Goal: Information Seeking & Learning: Learn about a topic

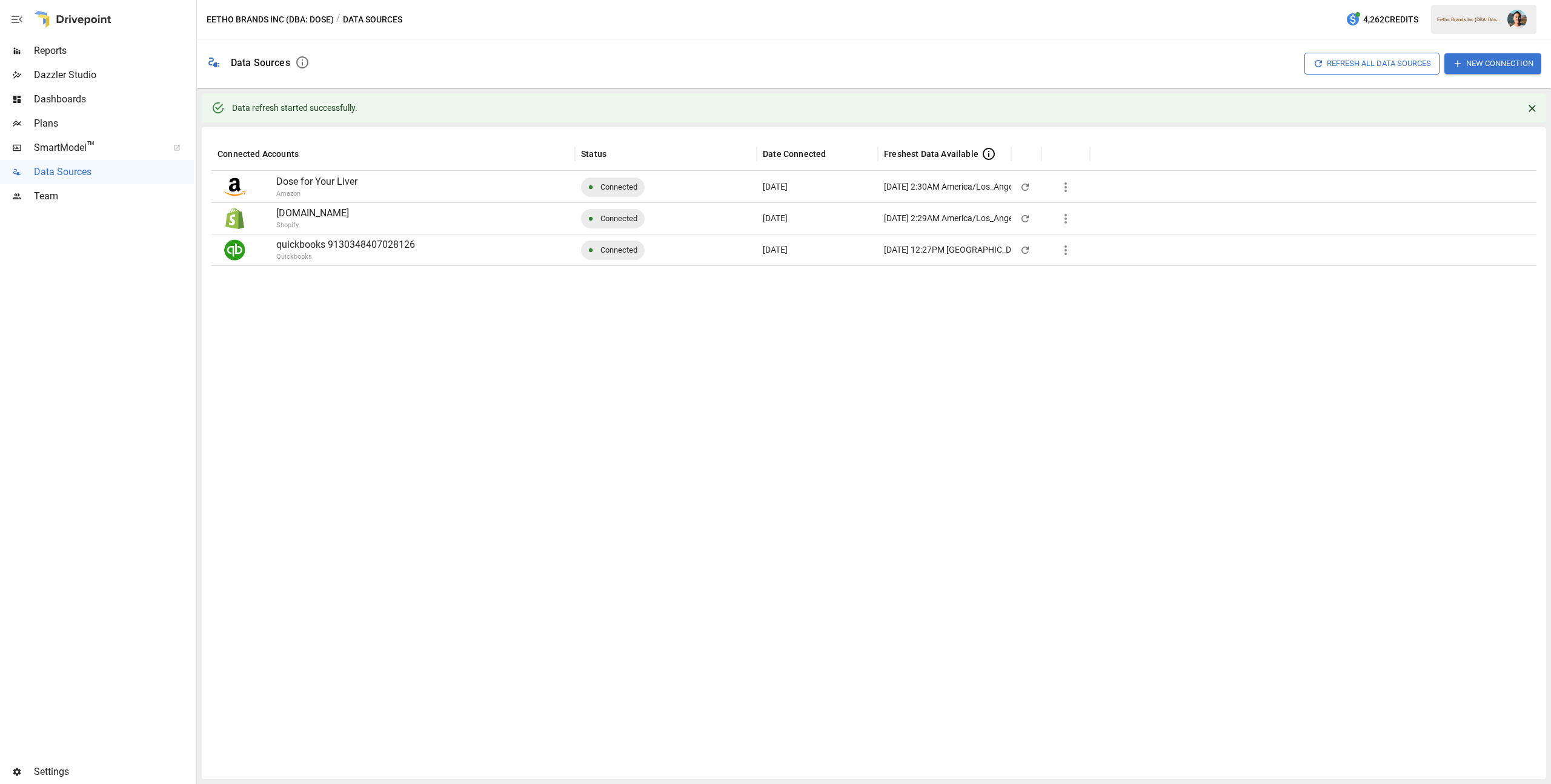
click at [1516, 12] on img "" at bounding box center [1517, 20] width 20 height 20
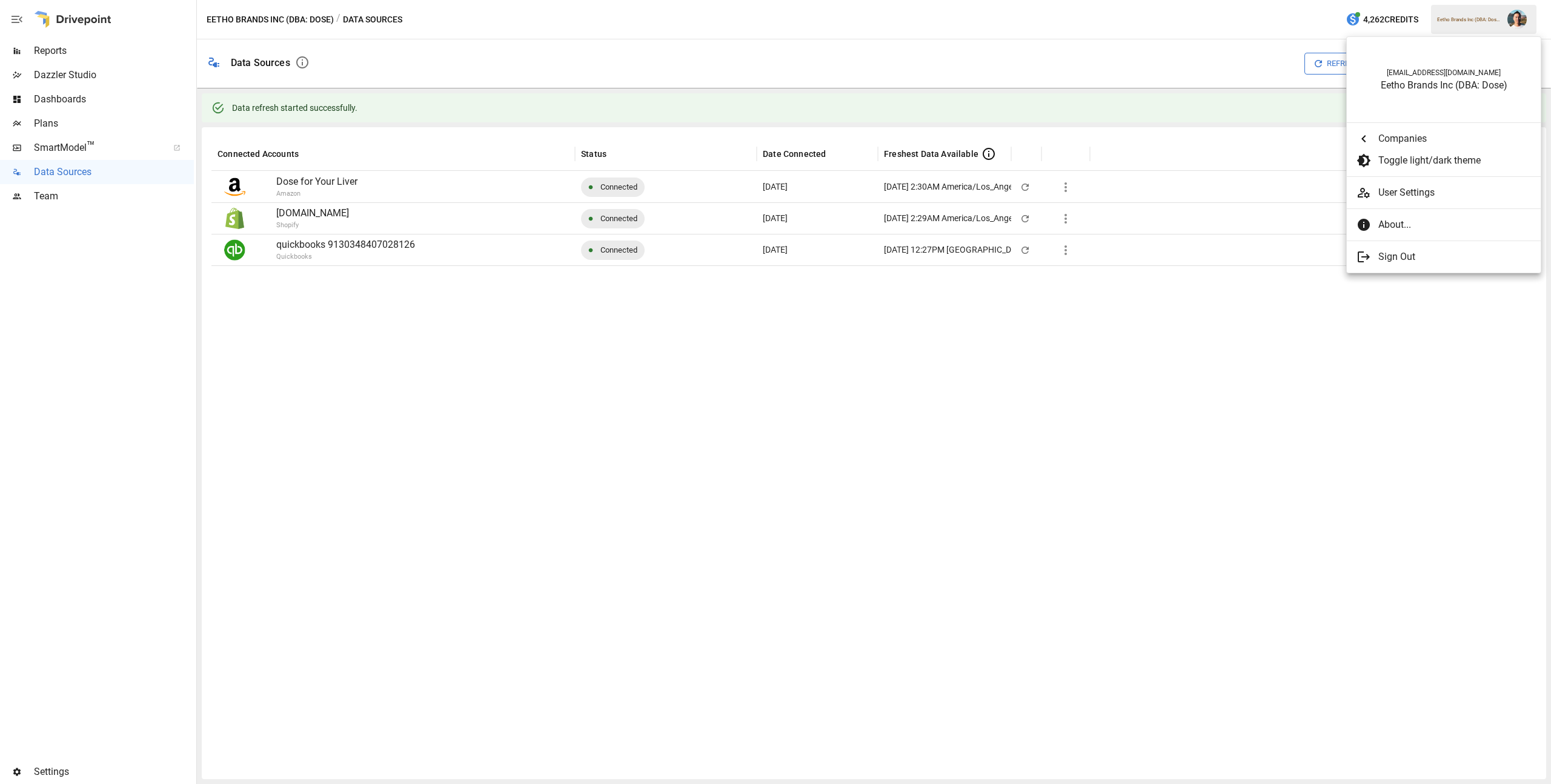
click at [74, 66] on div at bounding box center [776, 392] width 1551 height 784
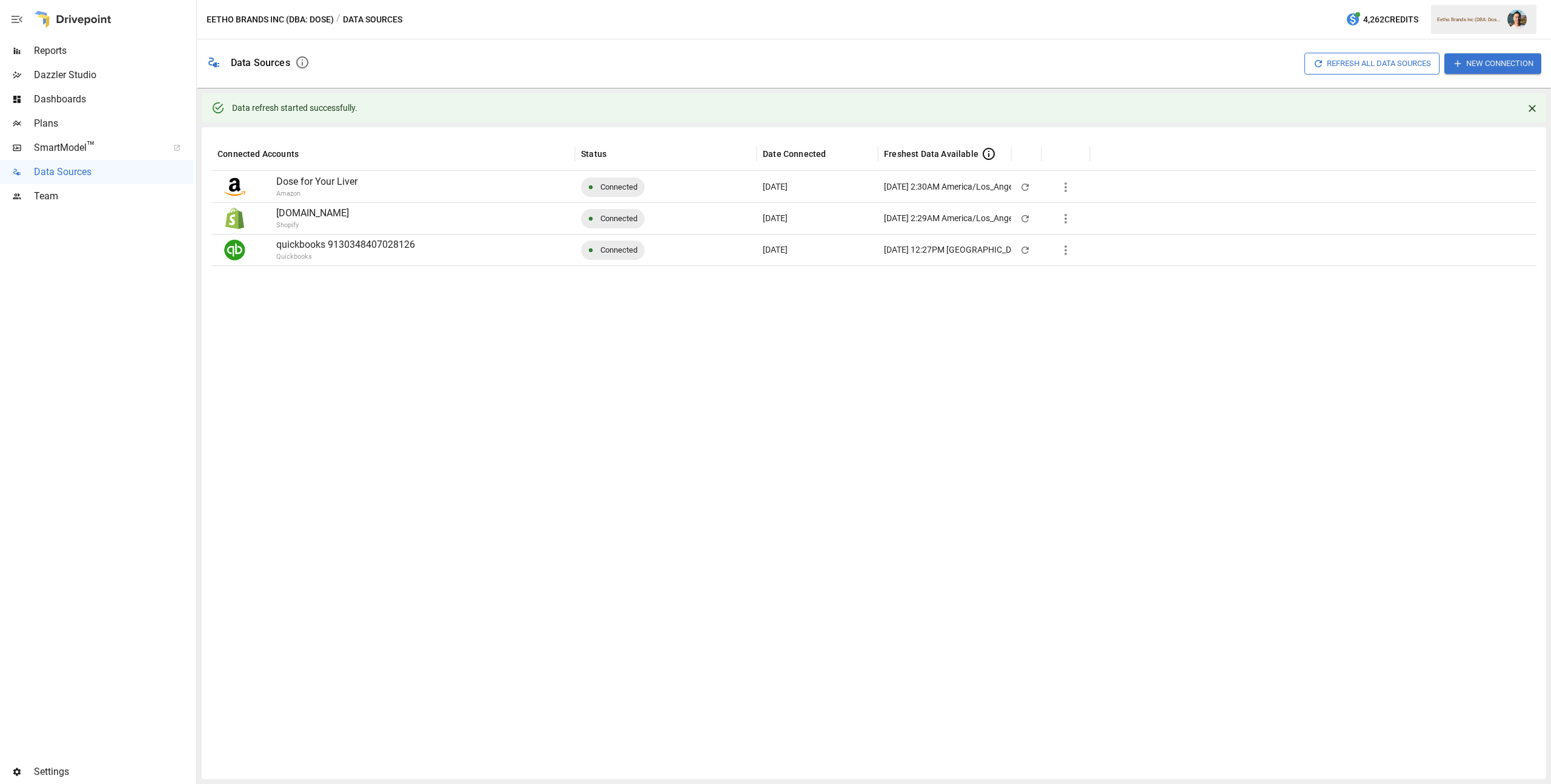
click at [79, 49] on span "Reports" at bounding box center [114, 50] width 160 height 15
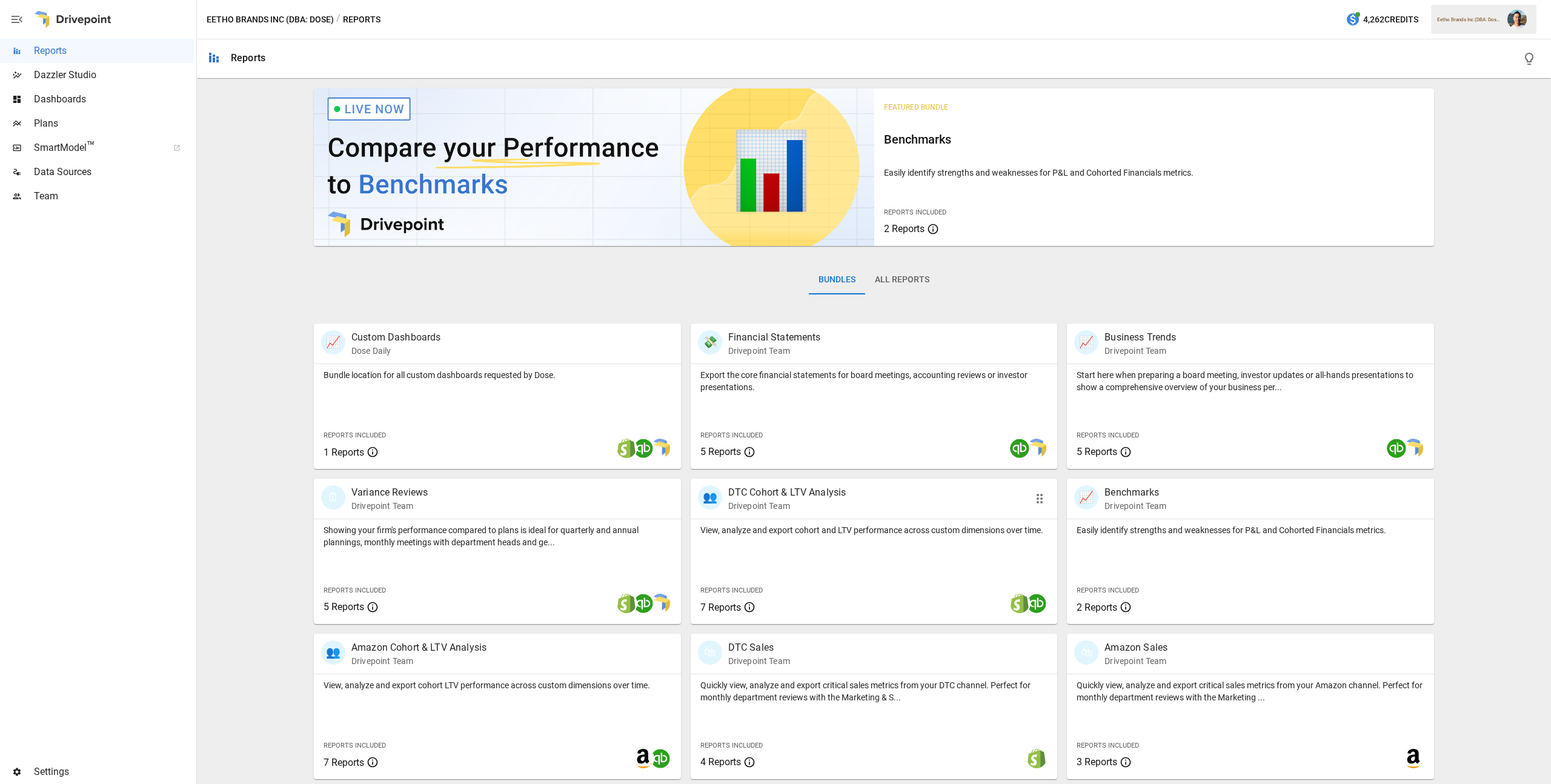
click at [787, 517] on div "👥 DTC Cohort & LTV Analysis Drivepoint Team" at bounding box center [874, 498] width 367 height 40
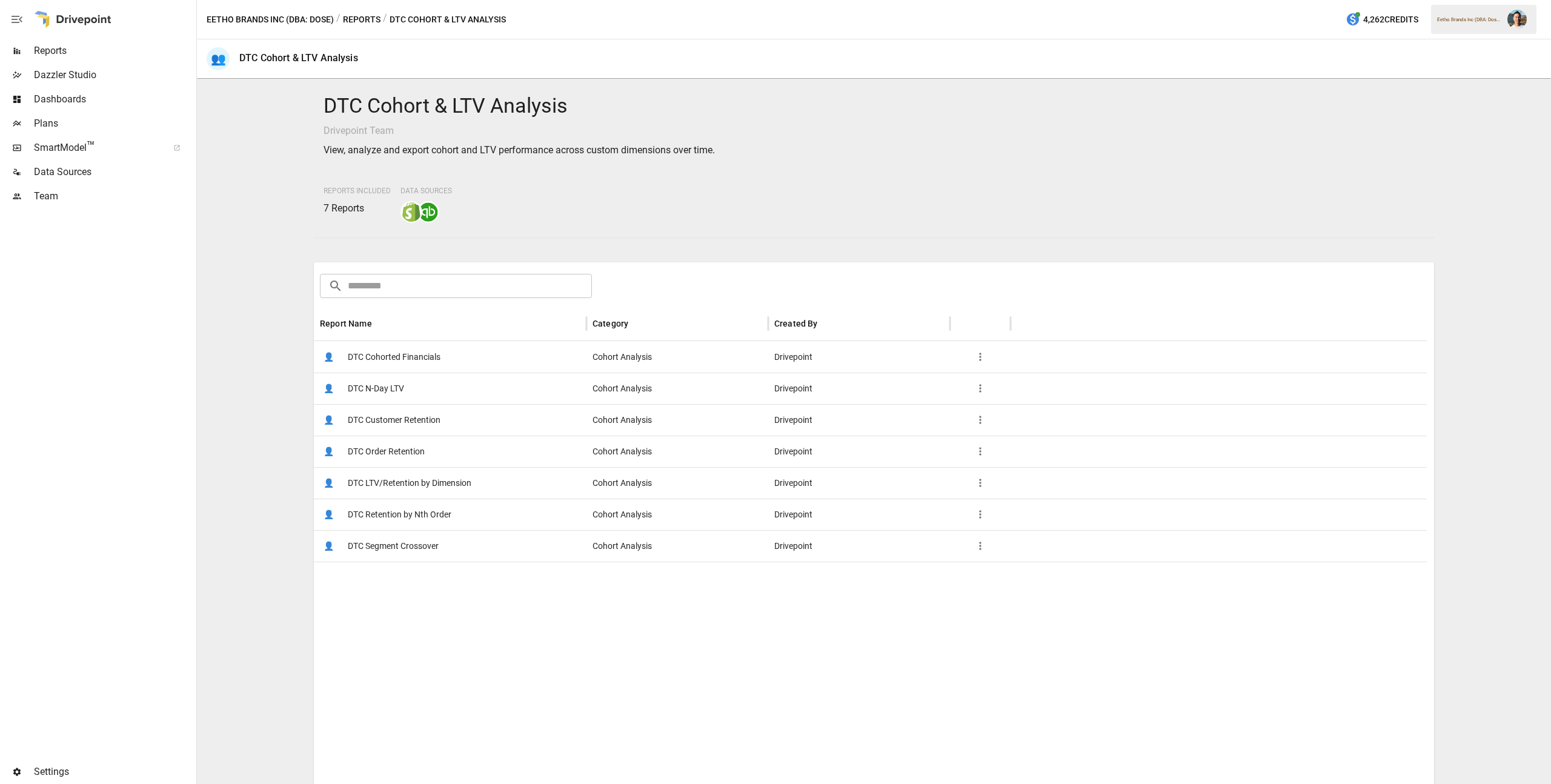
click at [406, 427] on span "DTC Customer Retention" at bounding box center [394, 420] width 93 height 31
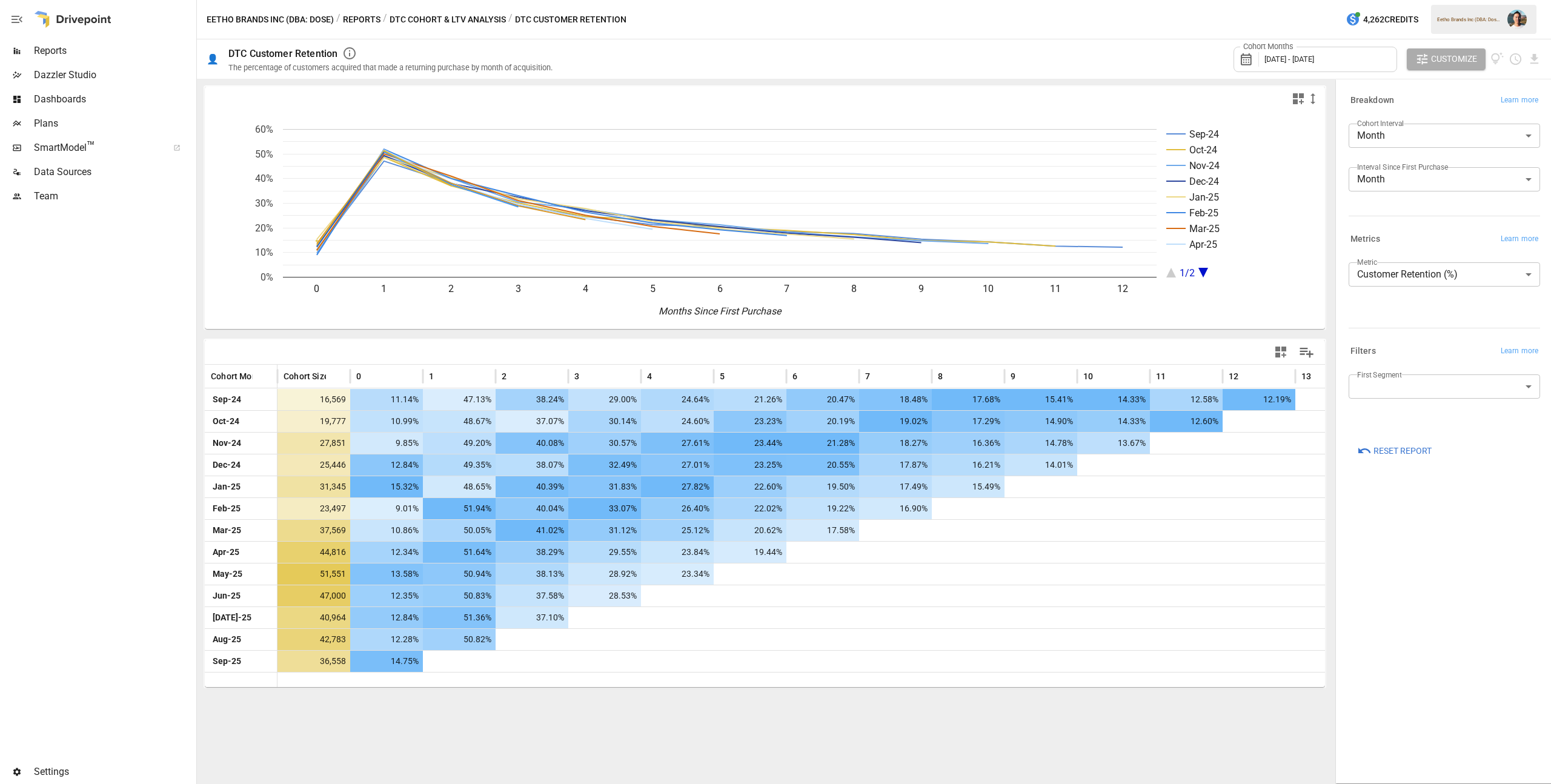
click at [1468, 0] on body "Reports Dazzler Studio Dashboards Plans SmartModel ™ Data Sources Team Settings…" at bounding box center [776, 0] width 1551 height 0
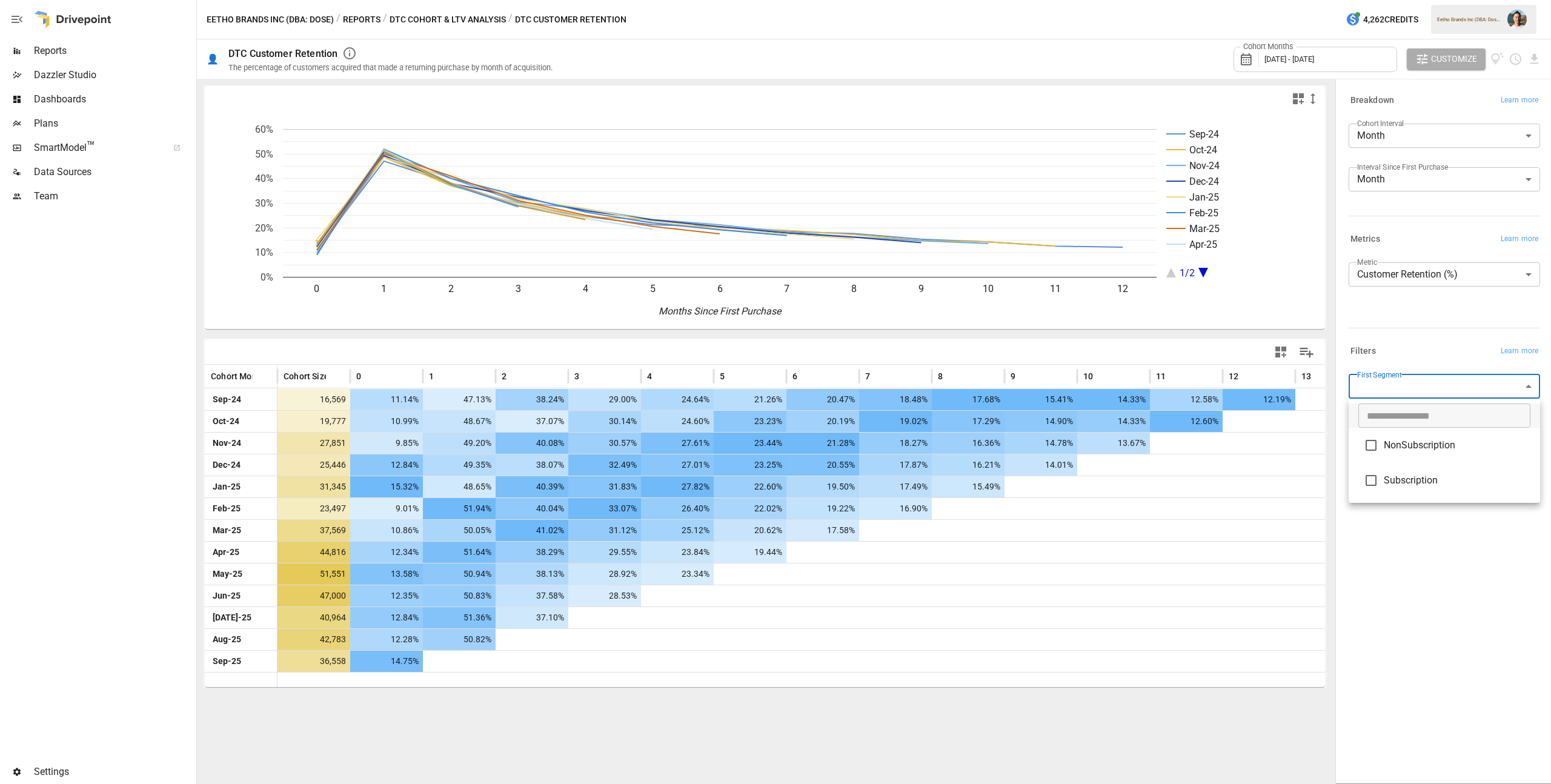
click at [1461, 456] on li "NonSubscription" at bounding box center [1444, 444] width 191 height 35
type input "**********"
click at [1474, 597] on div at bounding box center [776, 392] width 1551 height 784
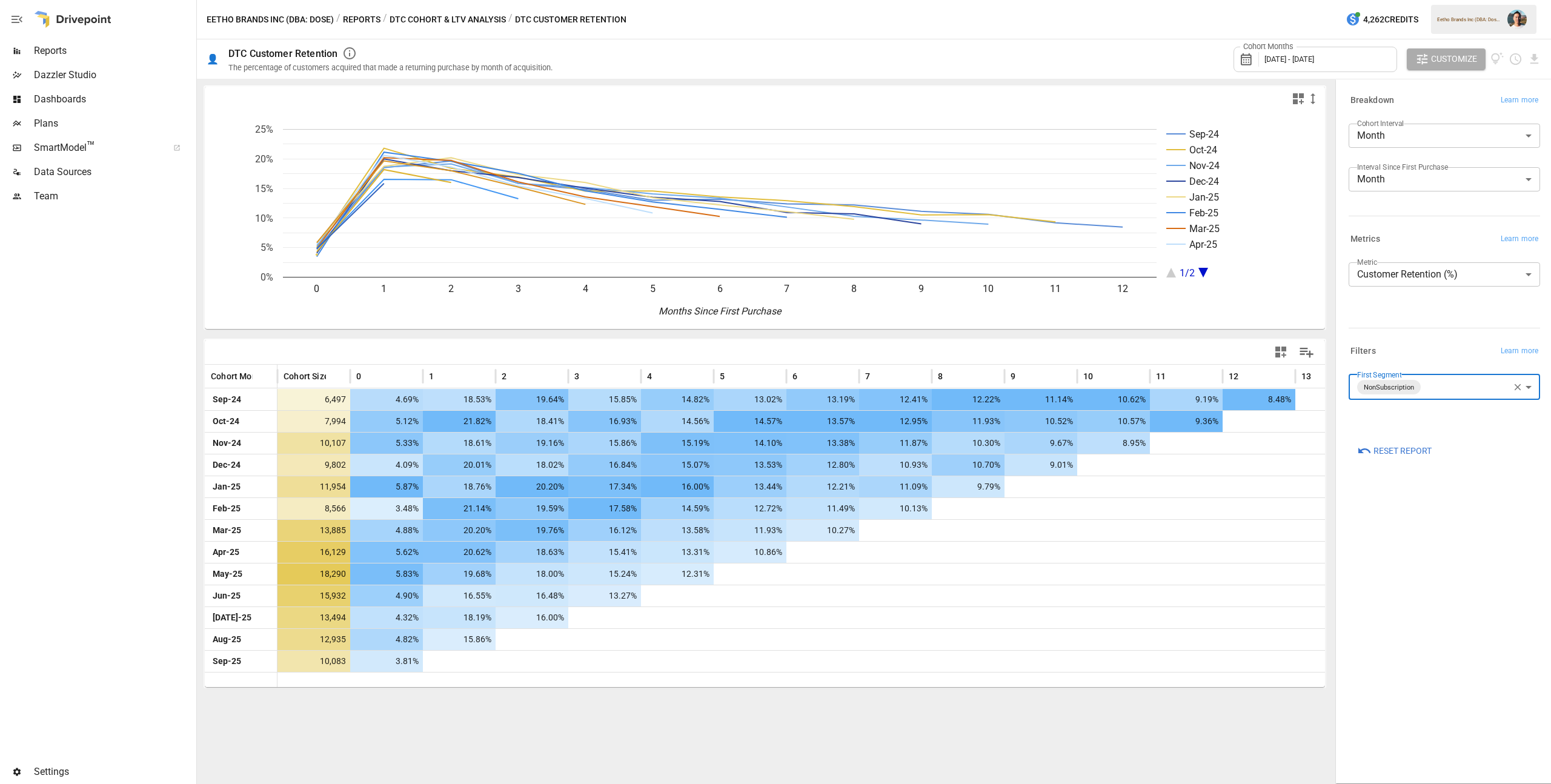
click at [1515, 389] on icon "button" at bounding box center [1517, 387] width 7 height 7
click at [1496, 0] on body "Reports Dazzler Studio Dashboards Plans SmartModel ™ Data Sources Team Settings…" at bounding box center [776, 0] width 1551 height 0
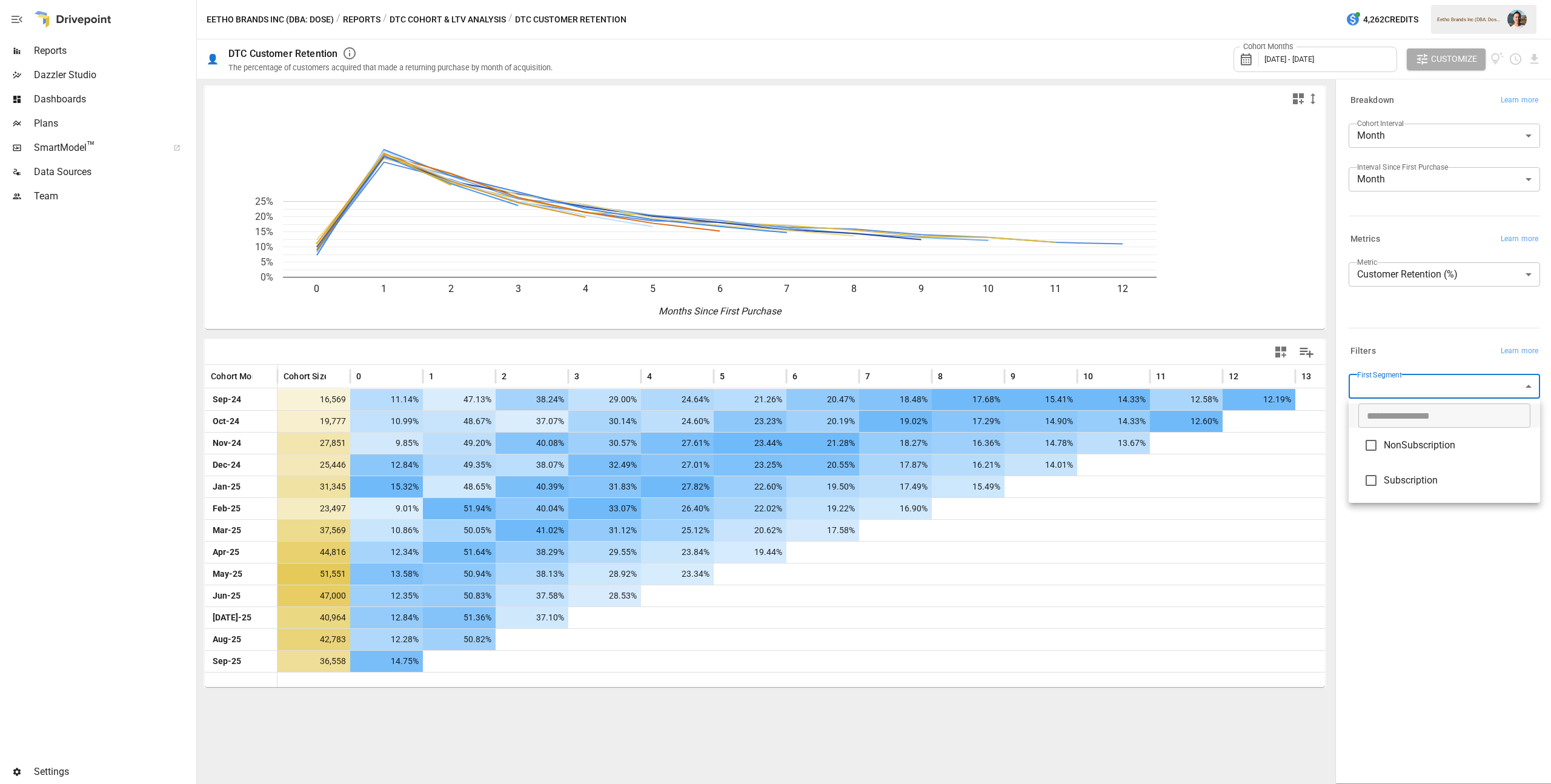
click at [1438, 474] on span "Subscription" at bounding box center [1457, 480] width 147 height 15
type input "**********"
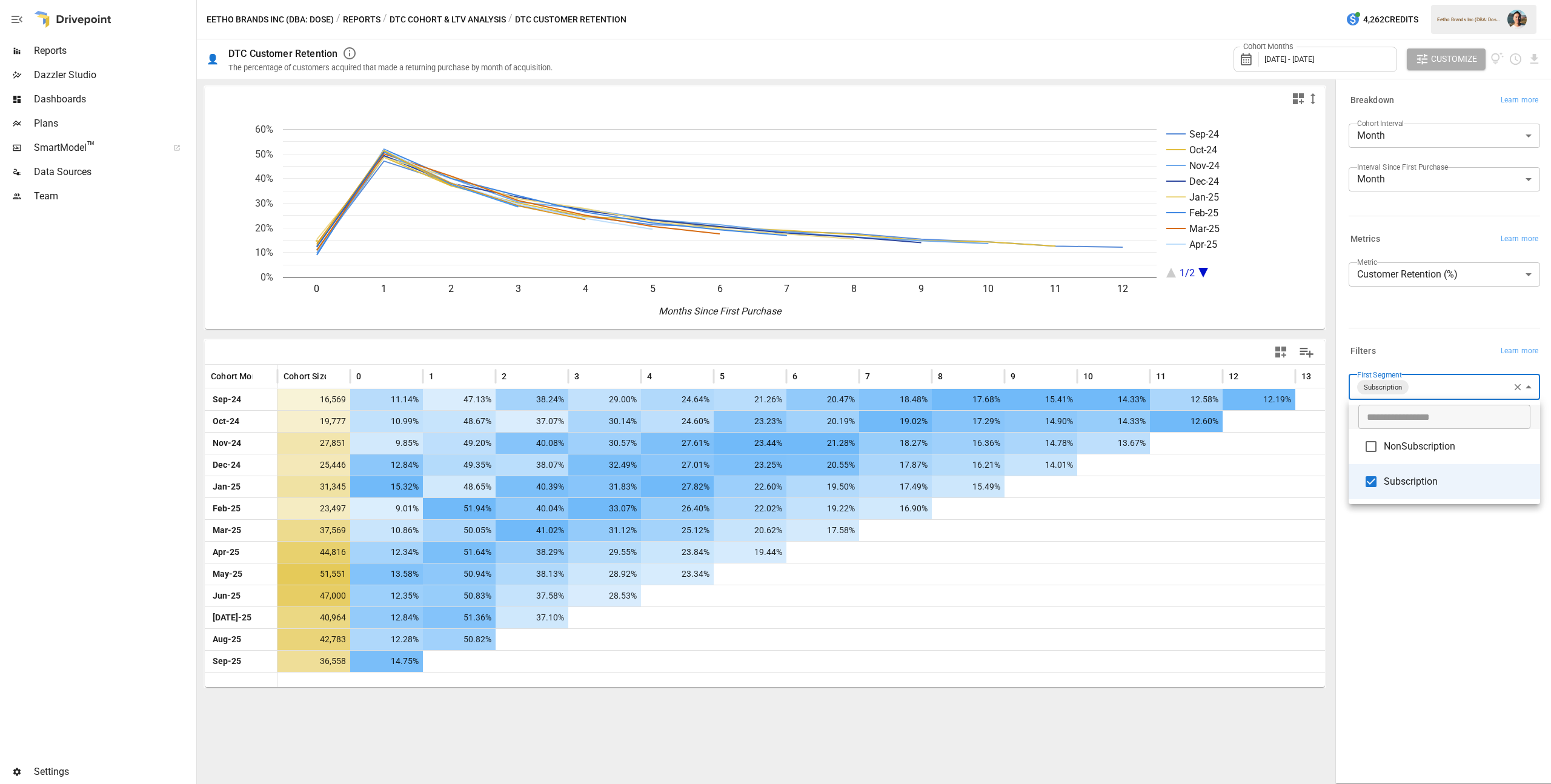
click at [1451, 547] on div at bounding box center [776, 392] width 1551 height 784
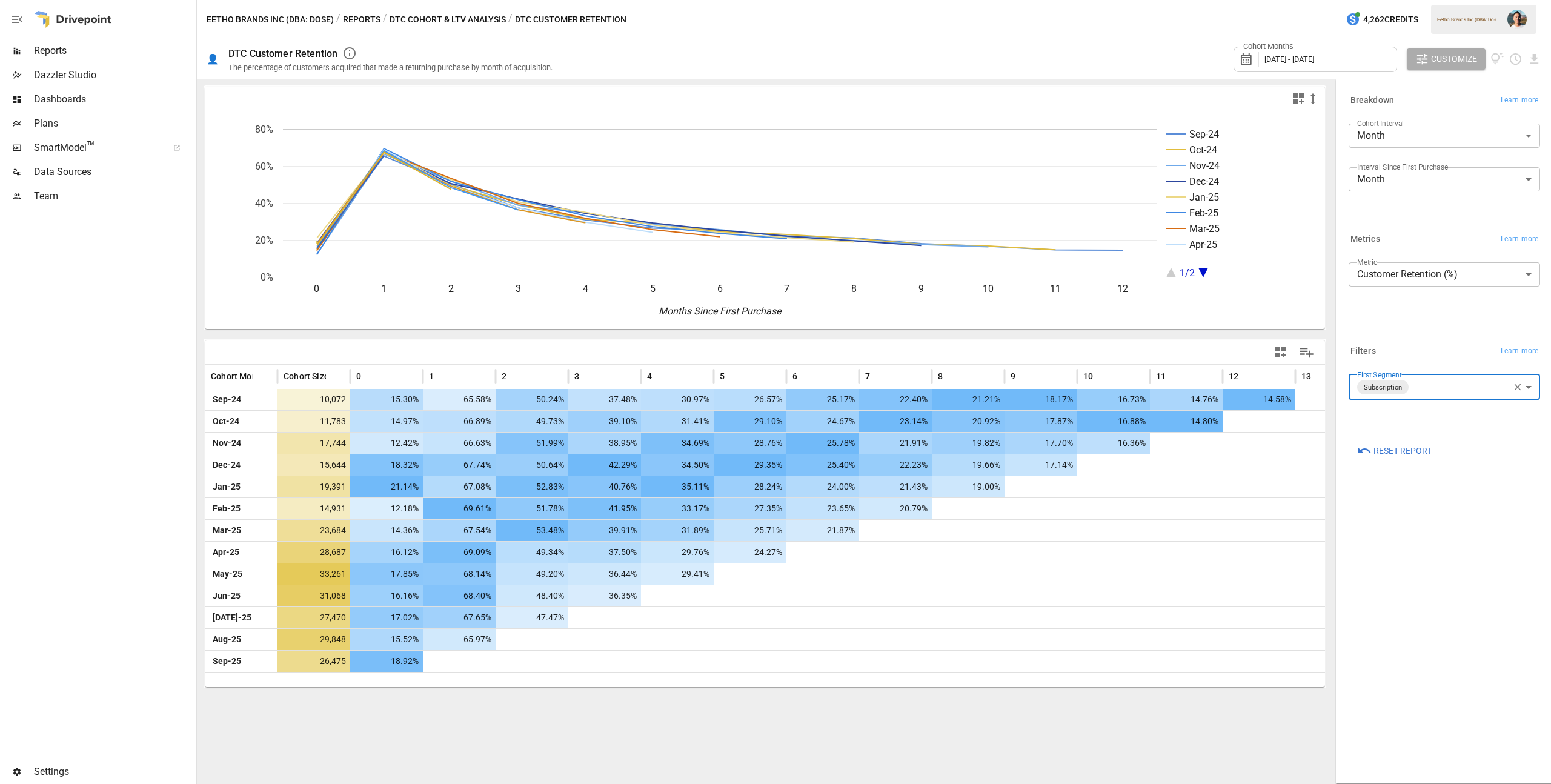
click at [1509, 388] on button "button" at bounding box center [1517, 387] width 16 height 16
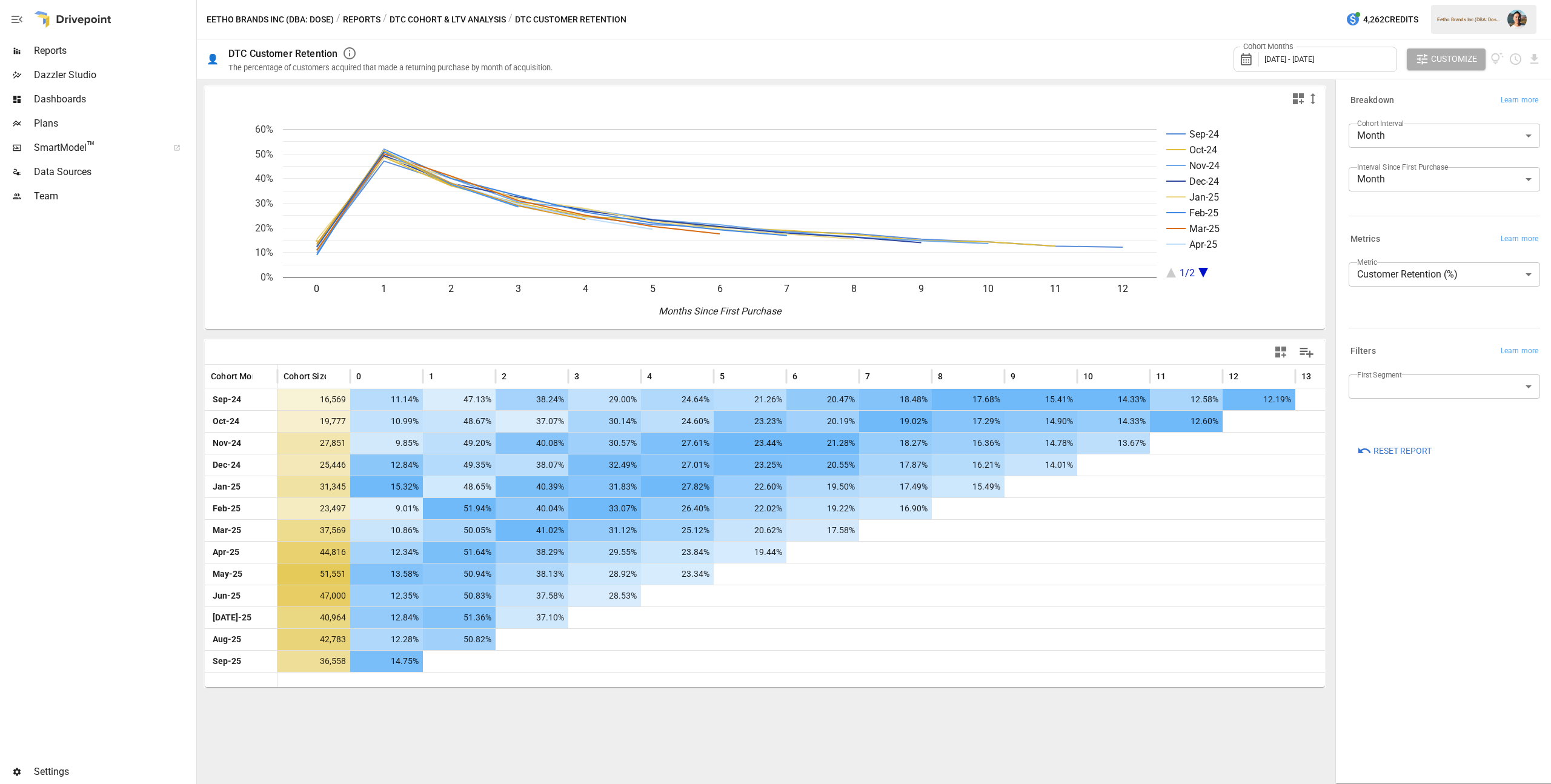
click at [354, 15] on button "Reports" at bounding box center [362, 19] width 38 height 15
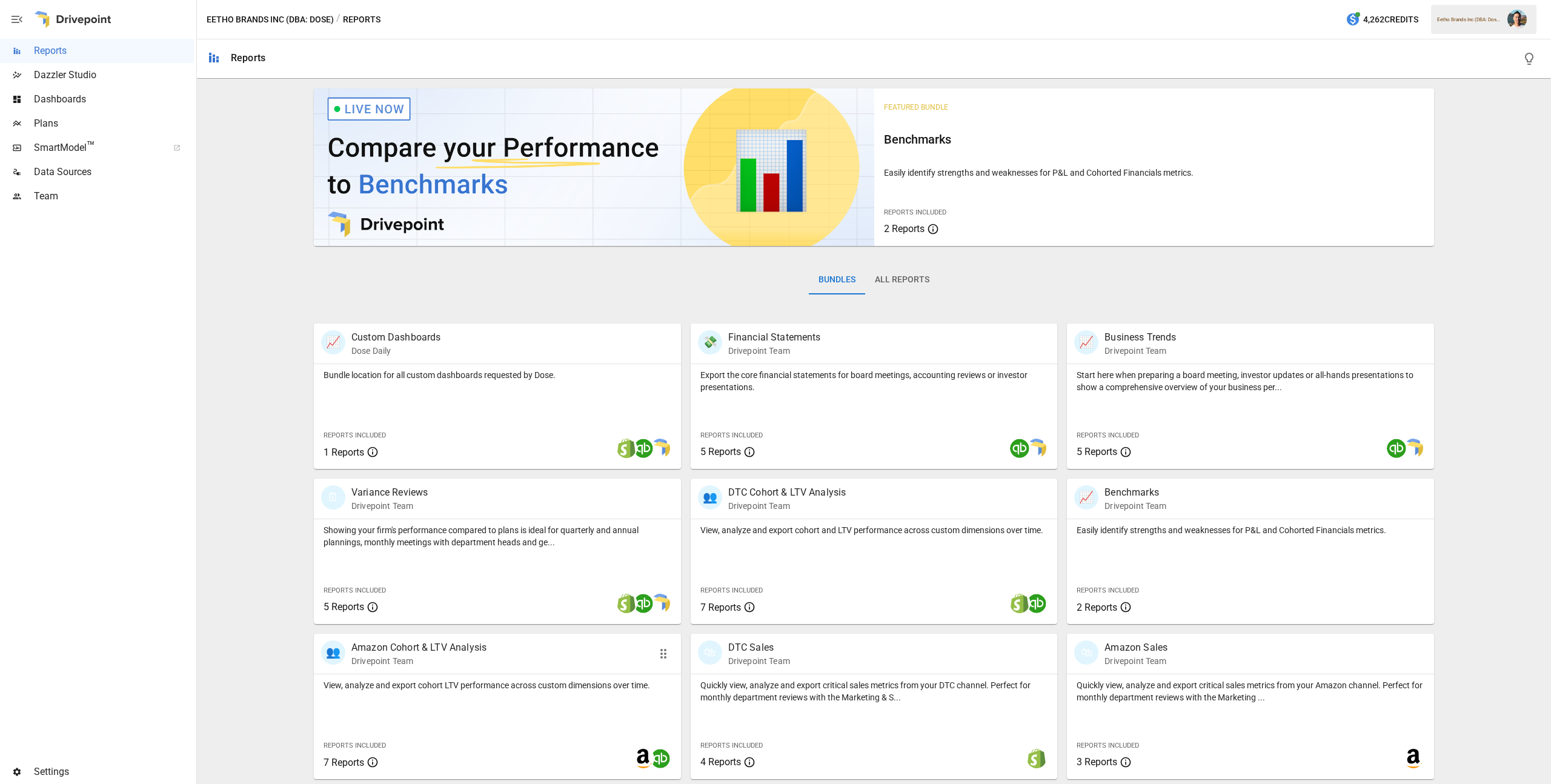
click at [454, 665] on p "Drivepoint Team" at bounding box center [419, 660] width 135 height 12
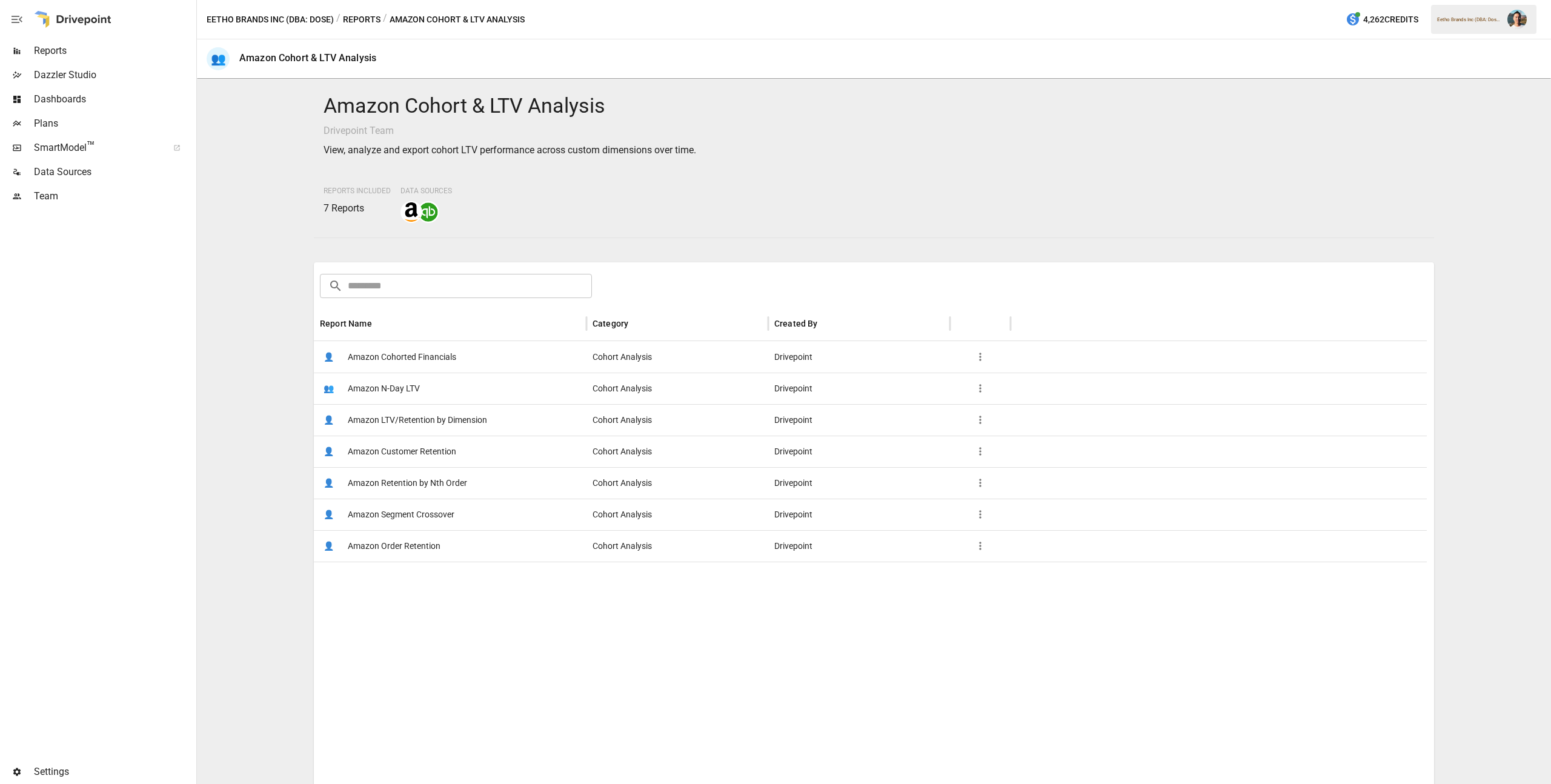
click at [430, 460] on span "Amazon Customer Retention" at bounding box center [402, 450] width 109 height 31
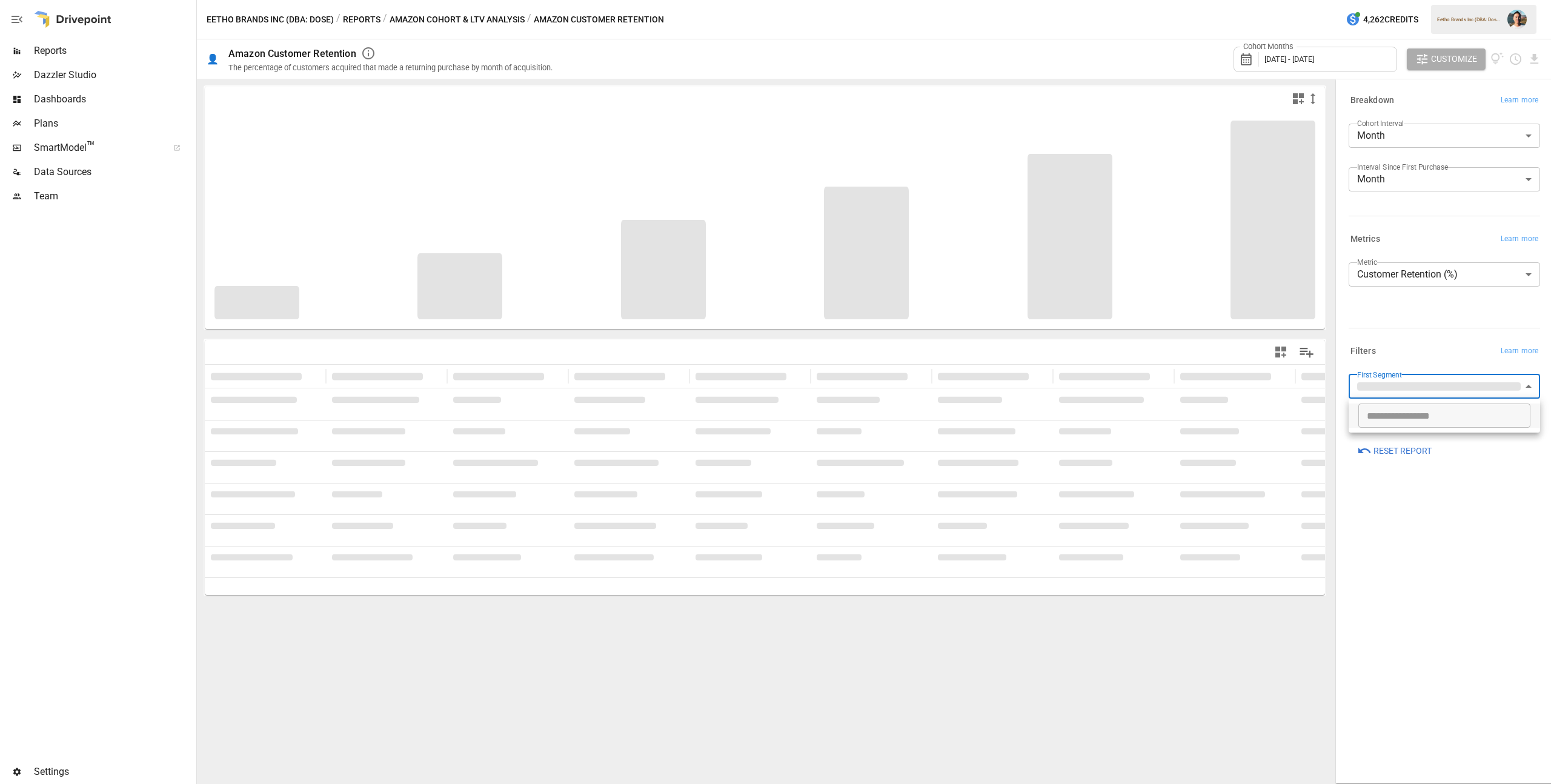
click at [1498, 0] on body "**********" at bounding box center [776, 0] width 1551 height 0
click at [1447, 337] on div at bounding box center [776, 392] width 1551 height 784
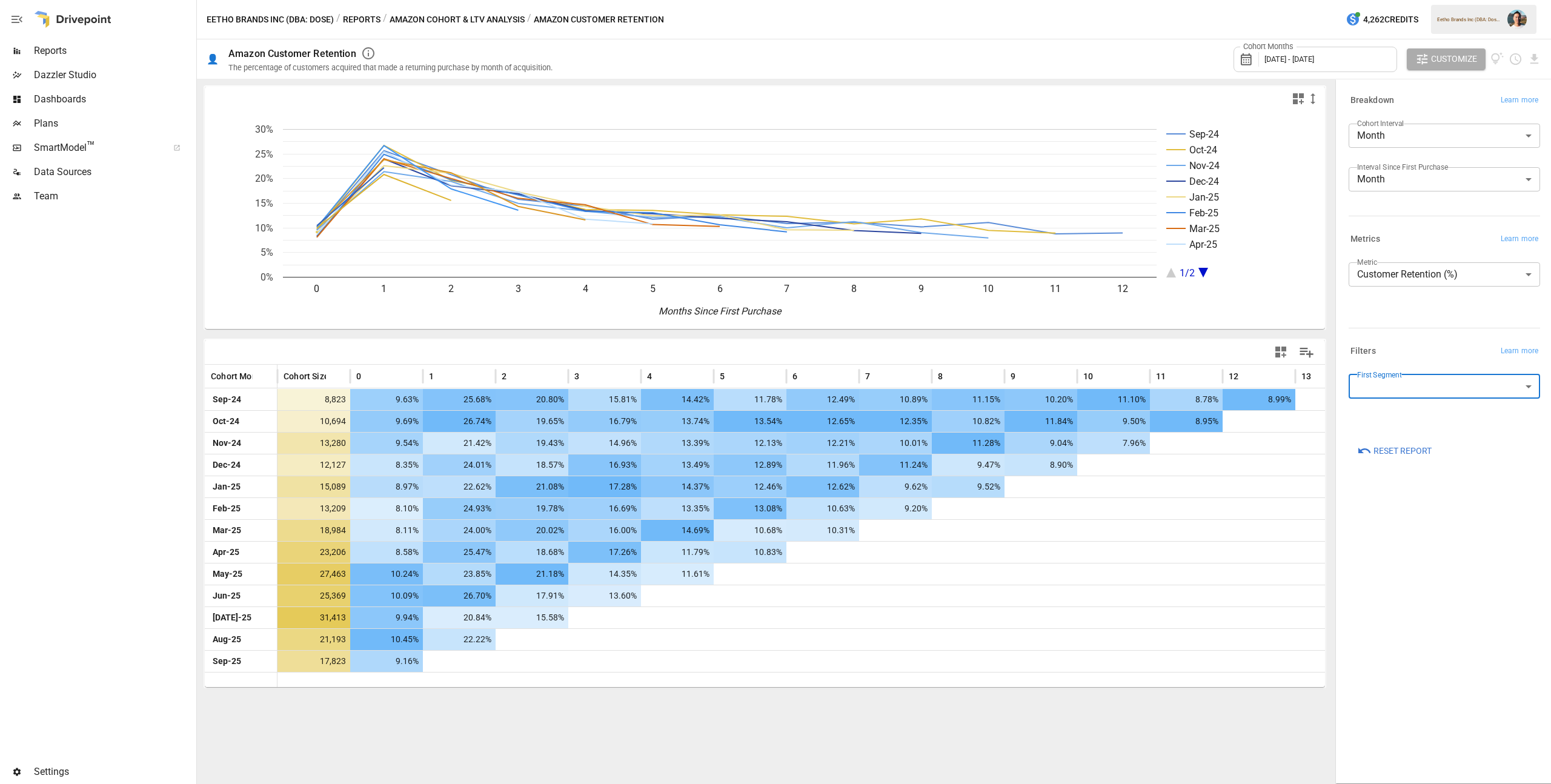
click at [1452, 0] on body "Reports Dazzler Studio Dashboards Plans SmartModel ™ Data Sources Team Settings…" at bounding box center [776, 0] width 1551 height 0
click at [1445, 437] on li "NonSubscription" at bounding box center [1444, 444] width 191 height 35
type input "**********"
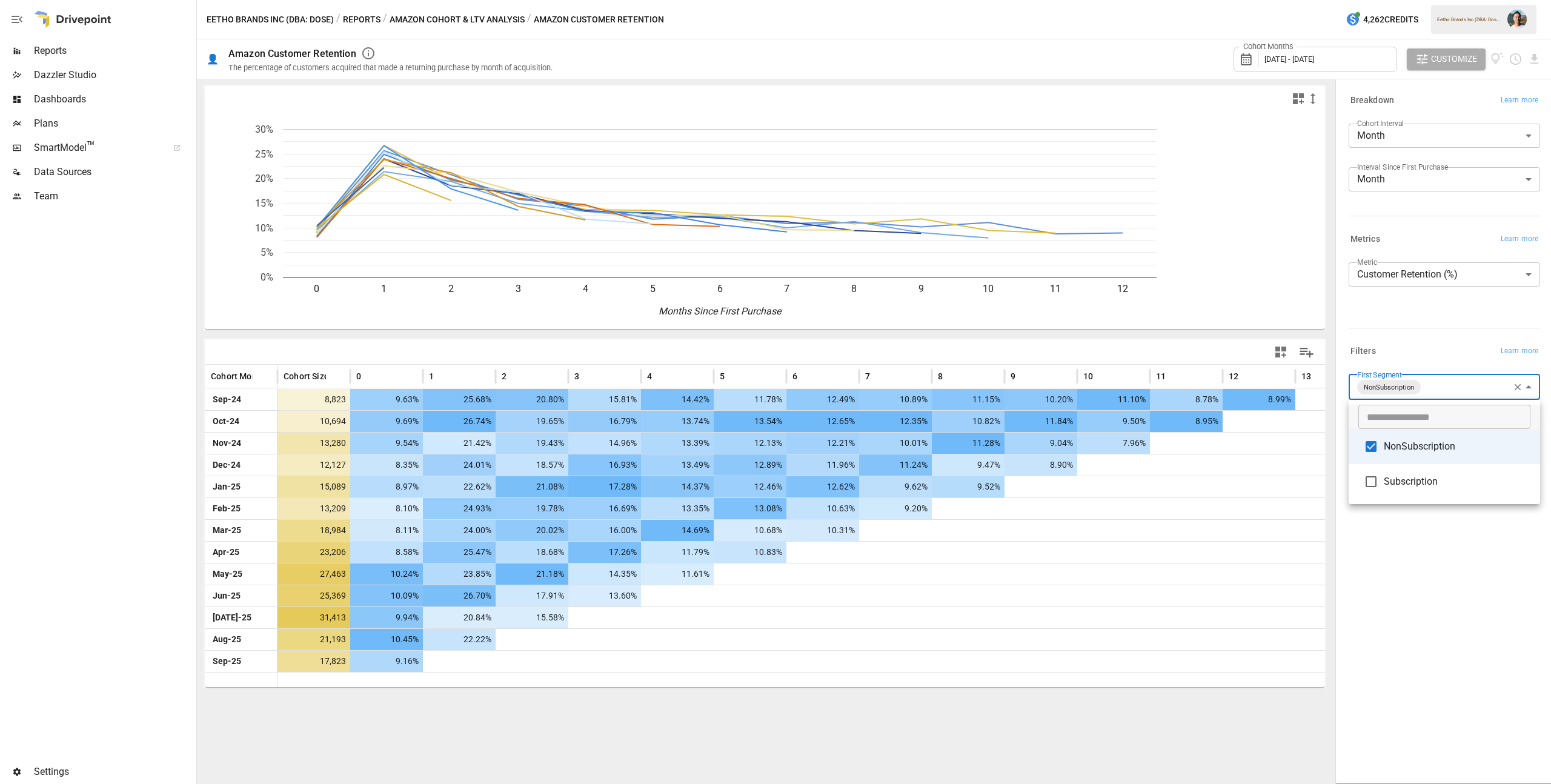
click at [1467, 578] on div at bounding box center [776, 392] width 1551 height 784
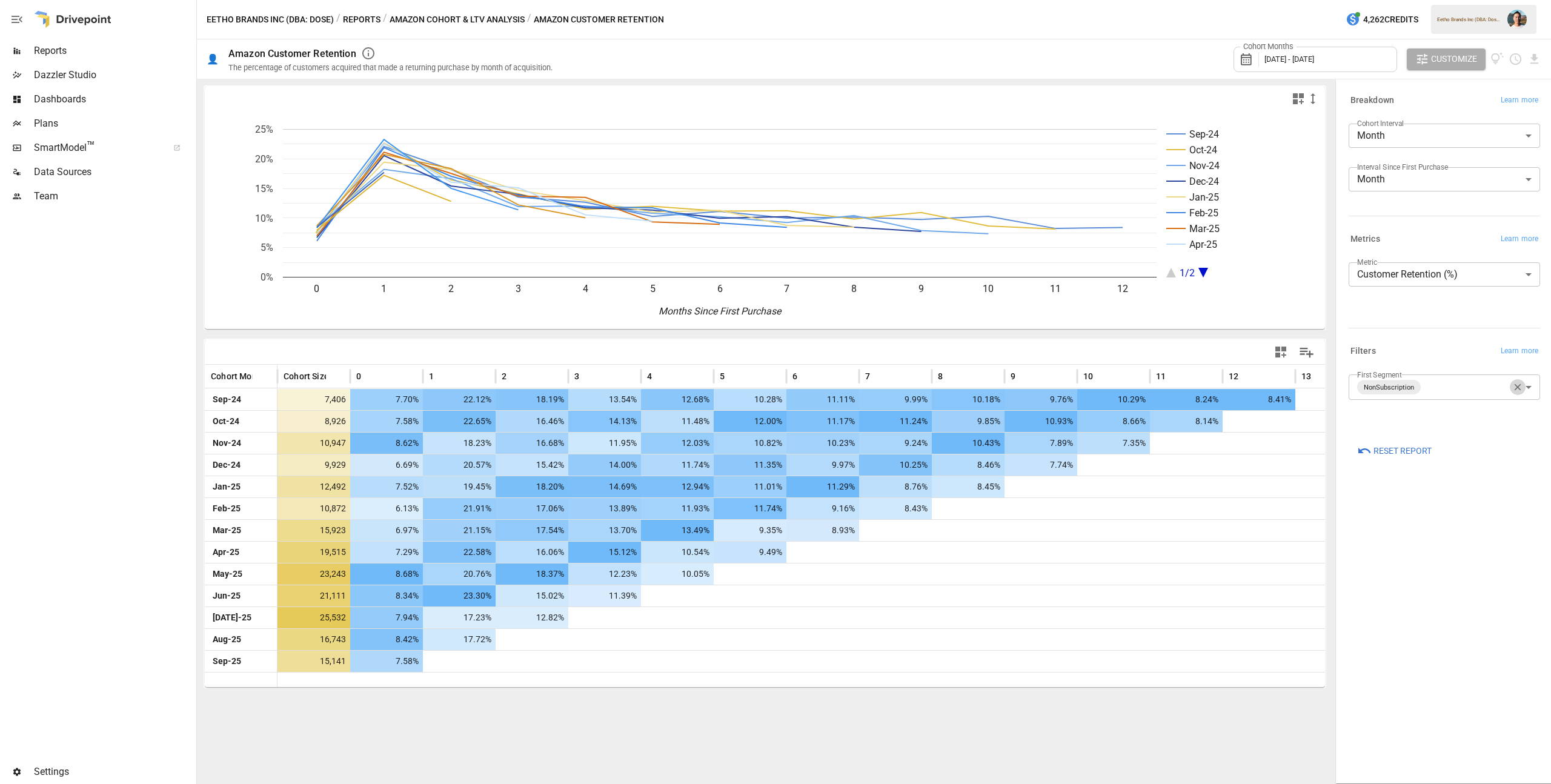
click at [1516, 387] on icon "button" at bounding box center [1517, 386] width 11 height 11
click at [1408, 0] on body "Reports Dazzler Studio Dashboards Plans SmartModel ™ Data Sources Team Settings…" at bounding box center [776, 0] width 1551 height 0
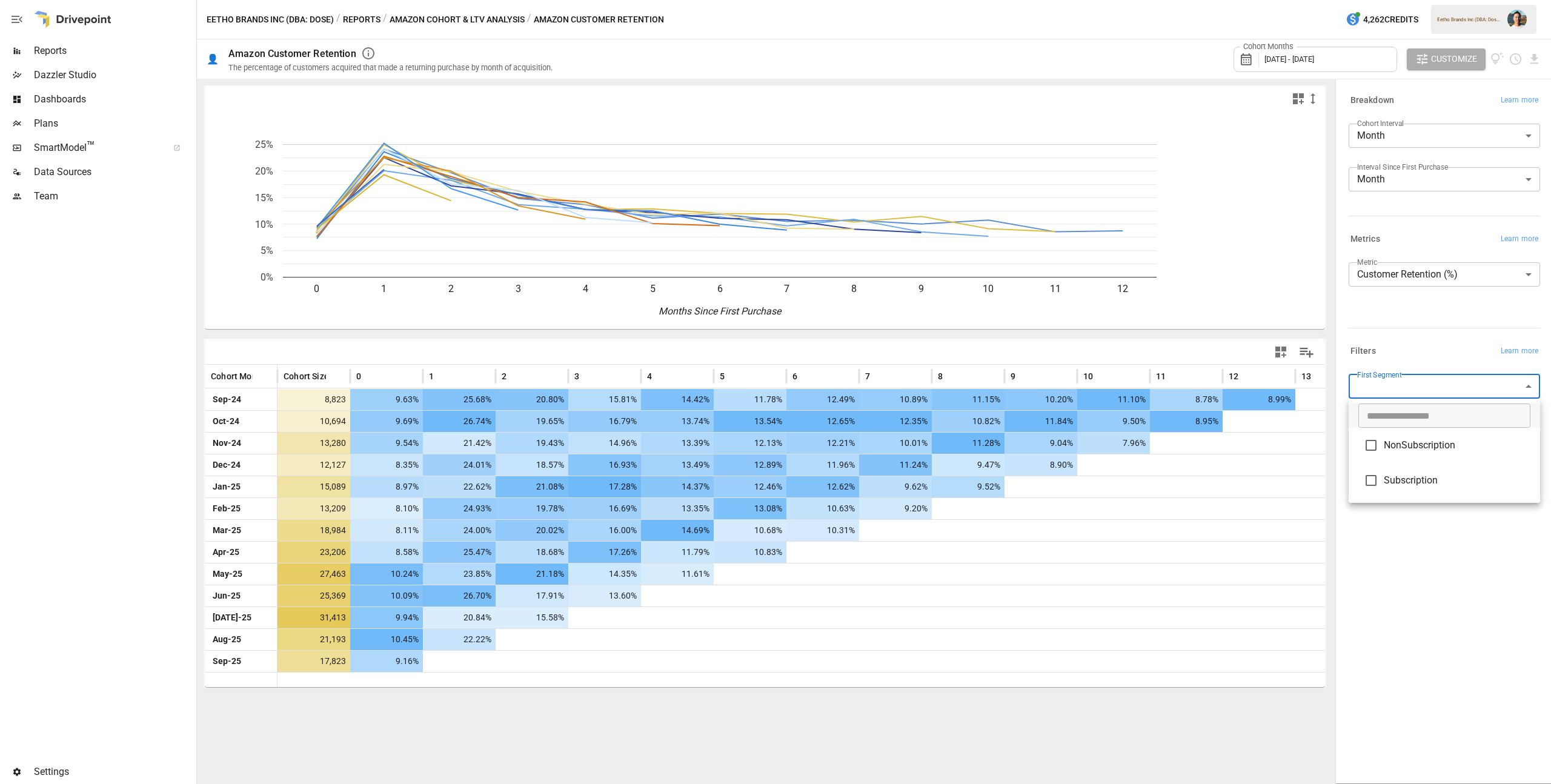
type input "**********"
click at [1425, 587] on div at bounding box center [776, 392] width 1551 height 784
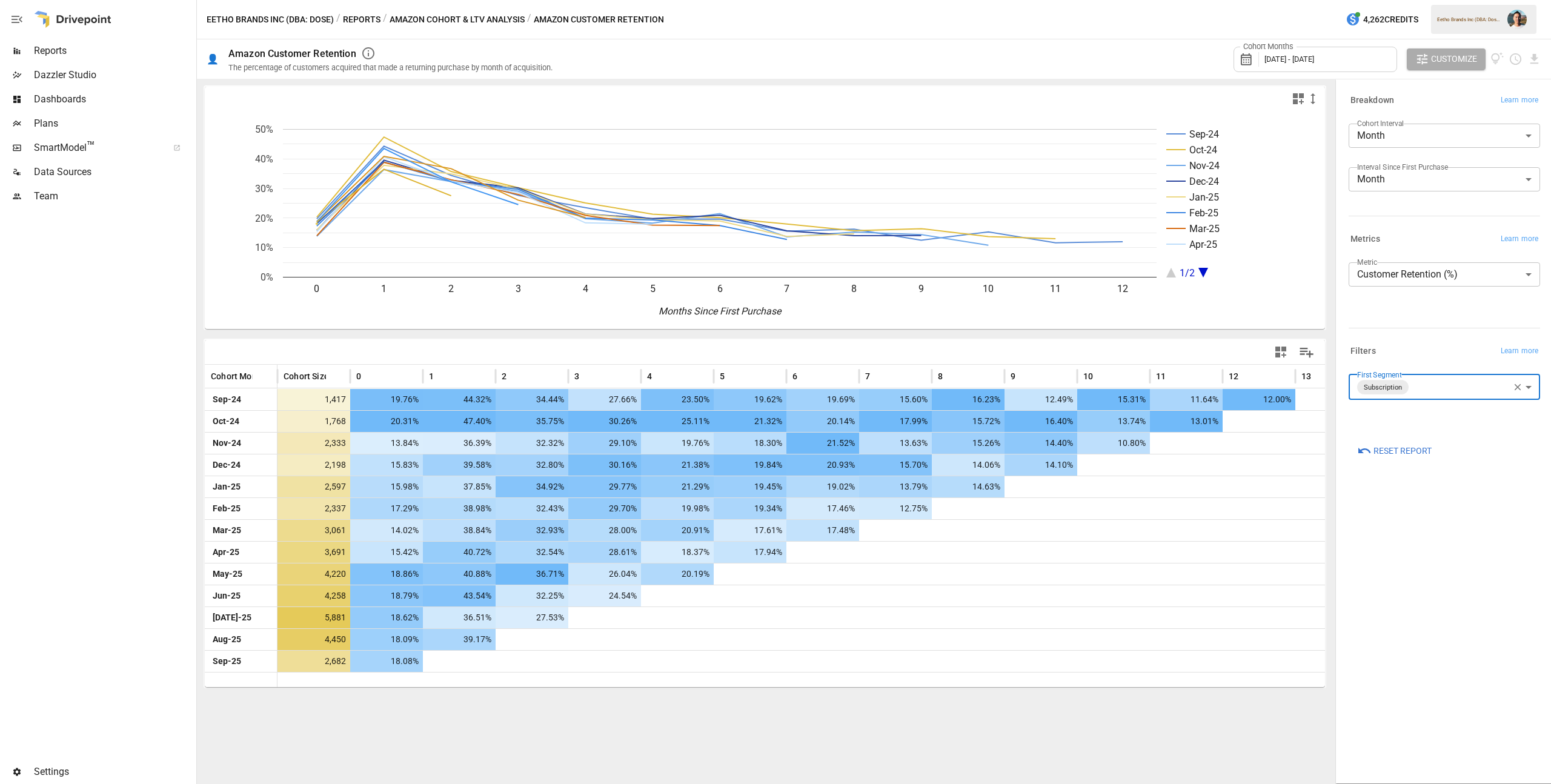
click at [359, 18] on button "Reports" at bounding box center [362, 19] width 38 height 15
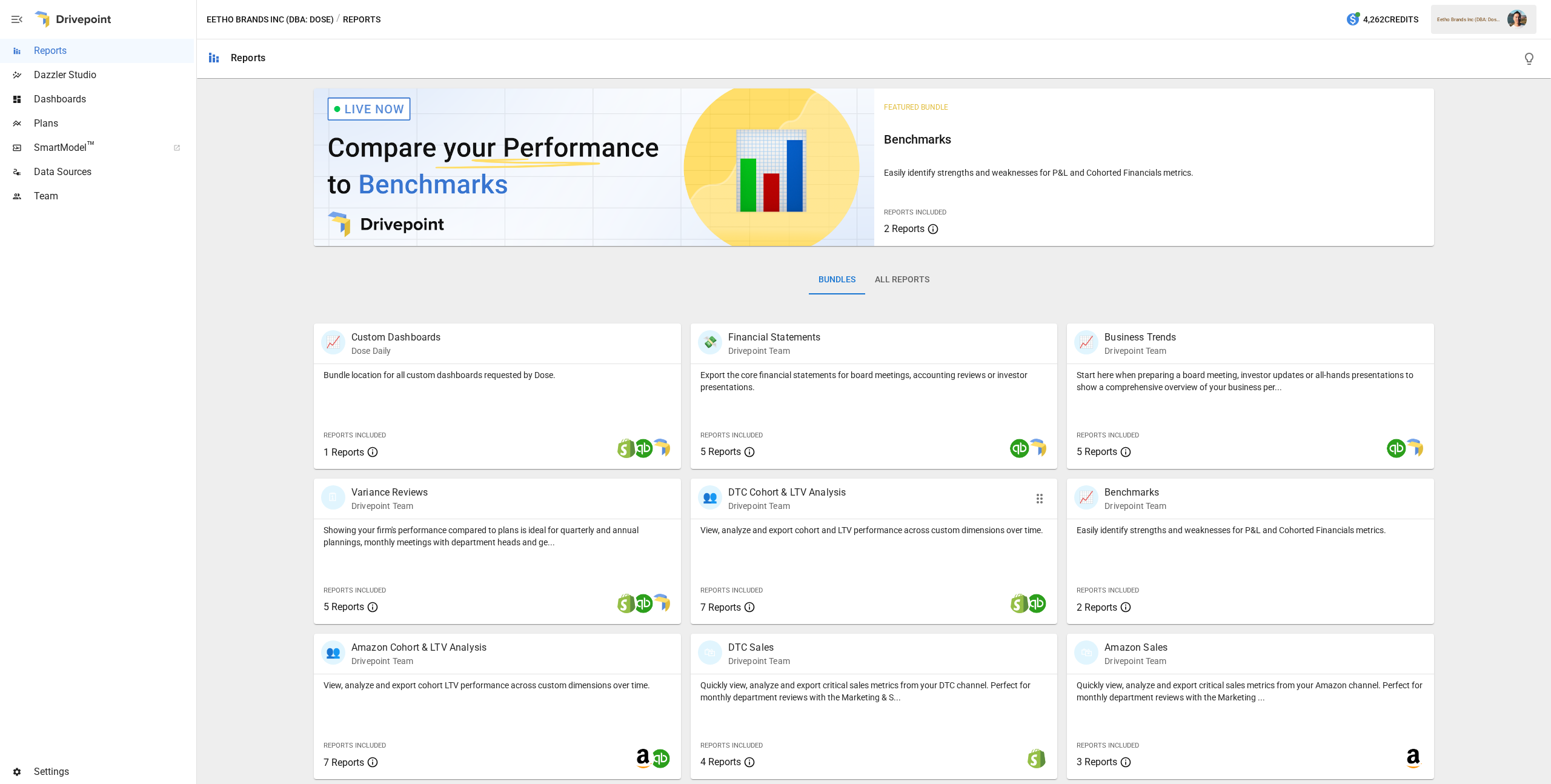
click at [899, 567] on div "View, analyze and export cohort and LTV performance across custom dimensions ov…" at bounding box center [874, 571] width 367 height 105
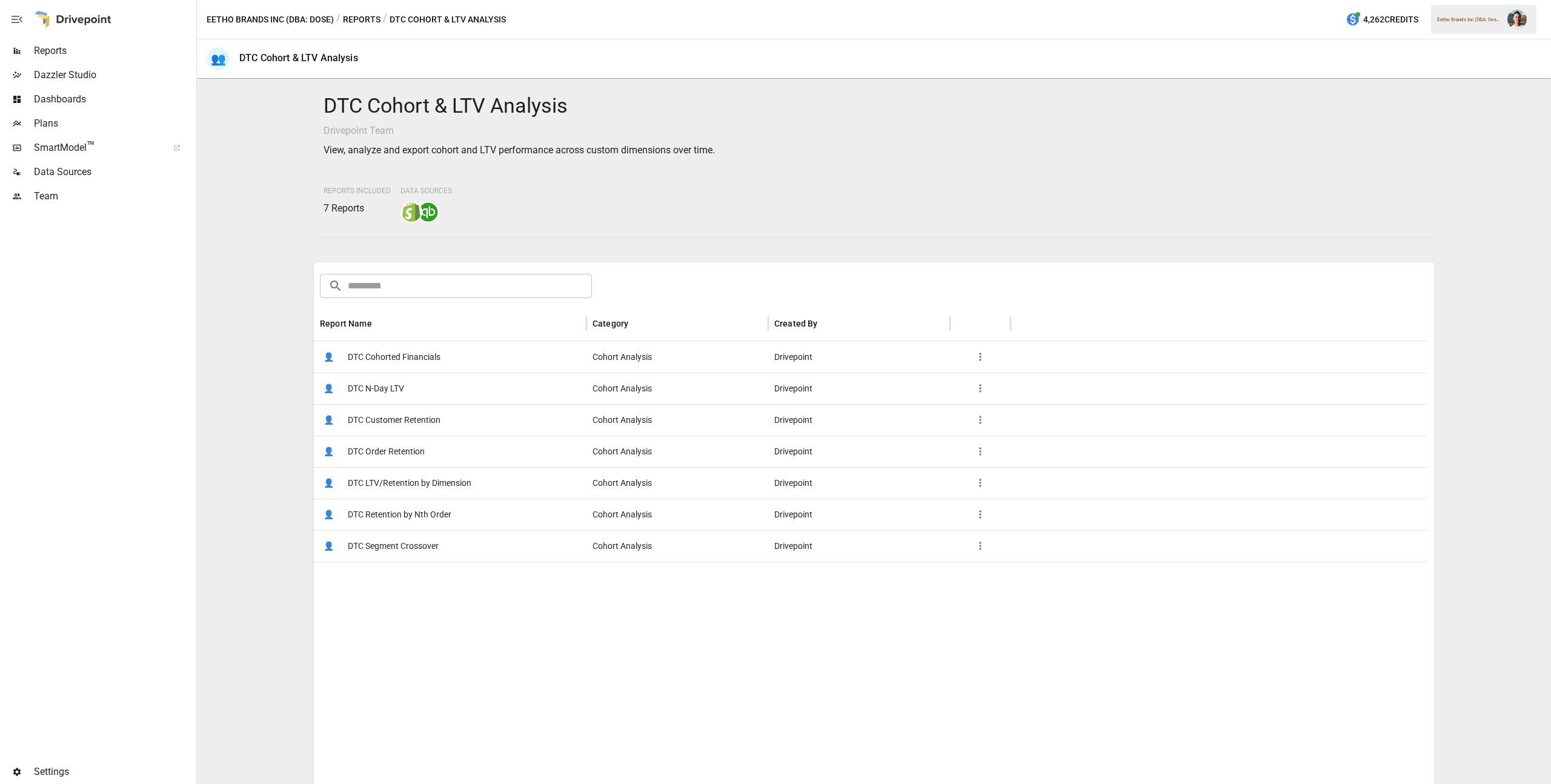
click at [383, 365] on span "DTC Cohorted Financials" at bounding box center [394, 356] width 93 height 31
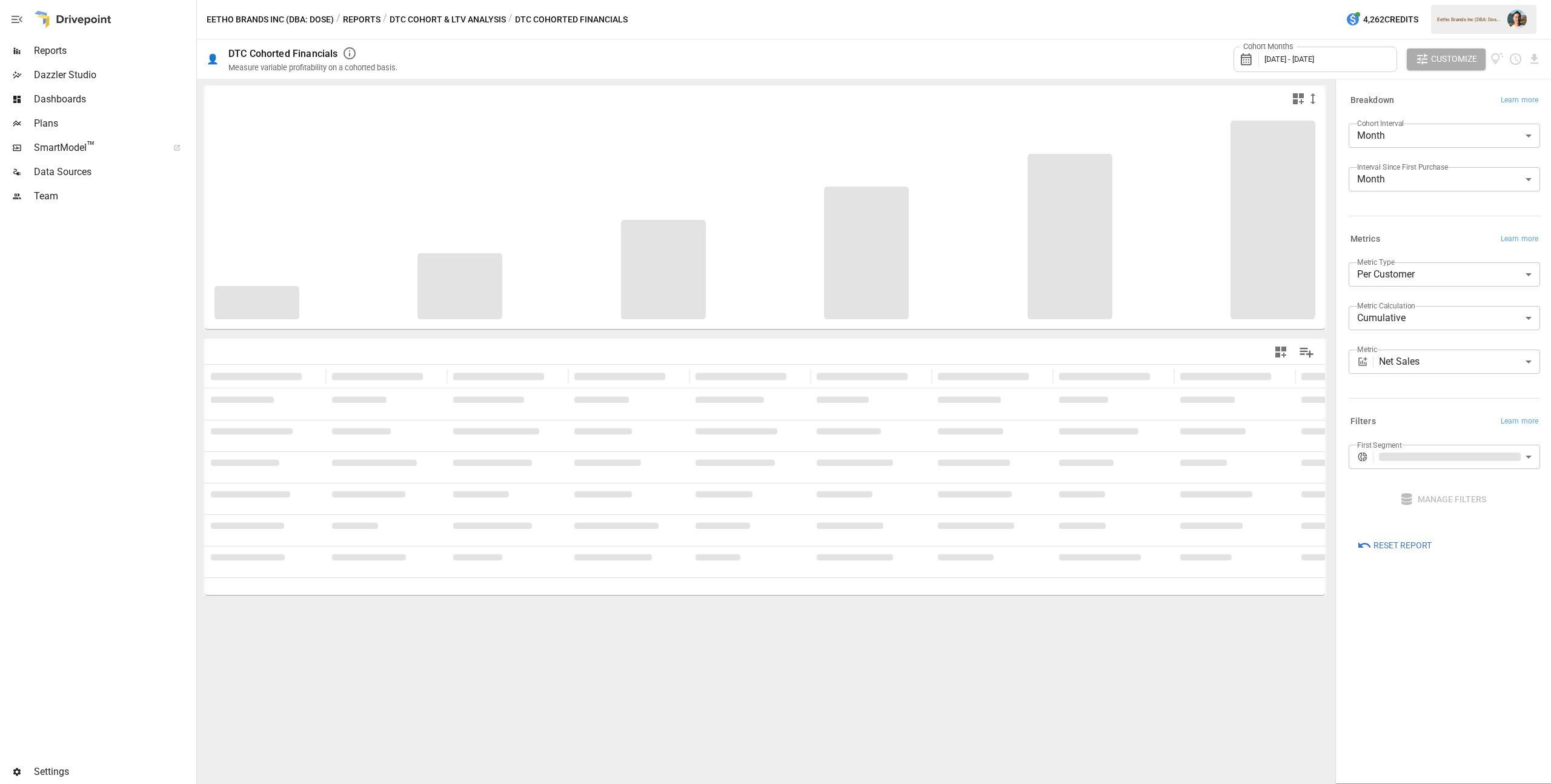
click at [362, 12] on button "Reports" at bounding box center [362, 19] width 38 height 15
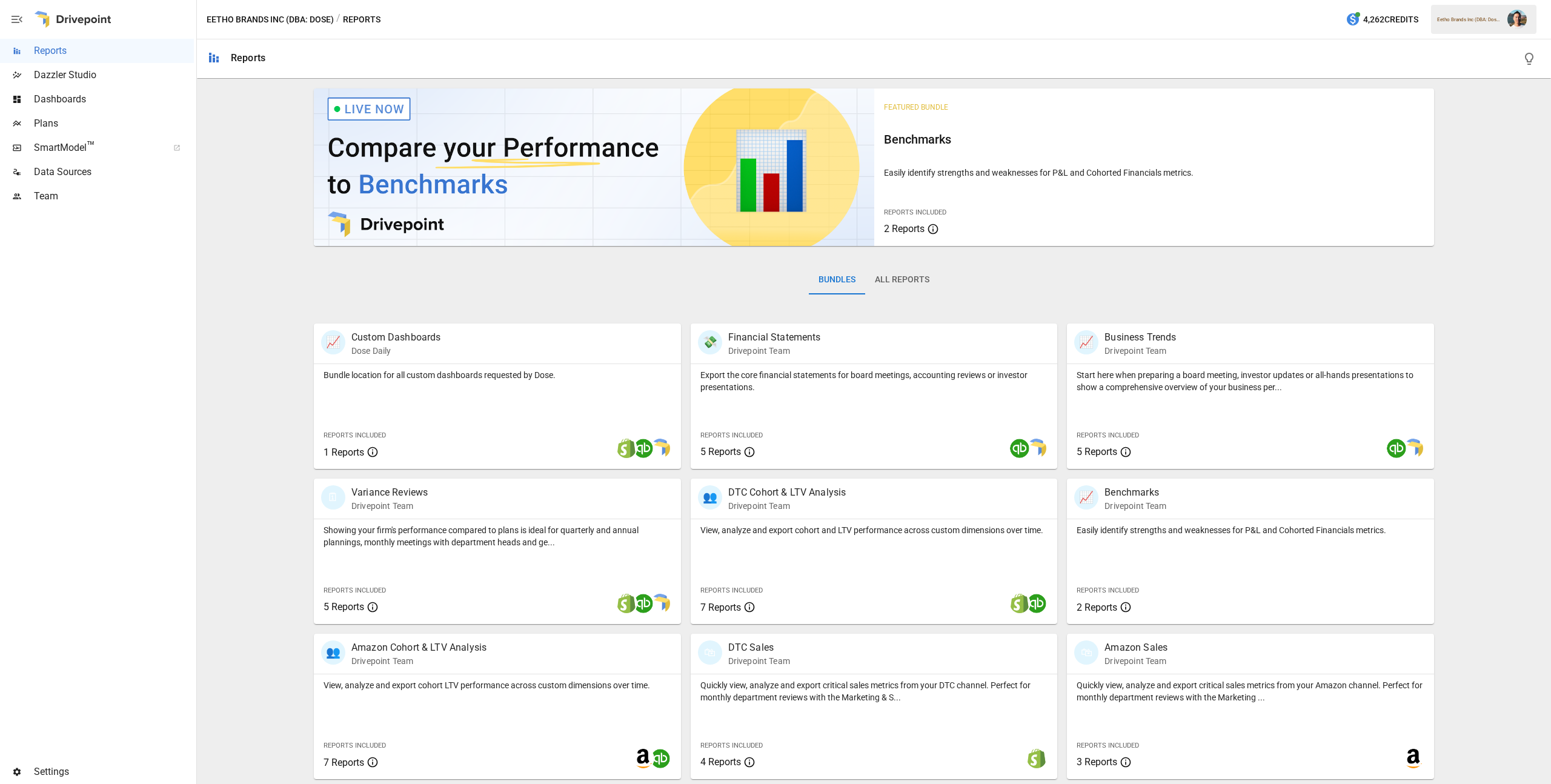
click at [895, 285] on button "All Reports" at bounding box center [902, 279] width 74 height 29
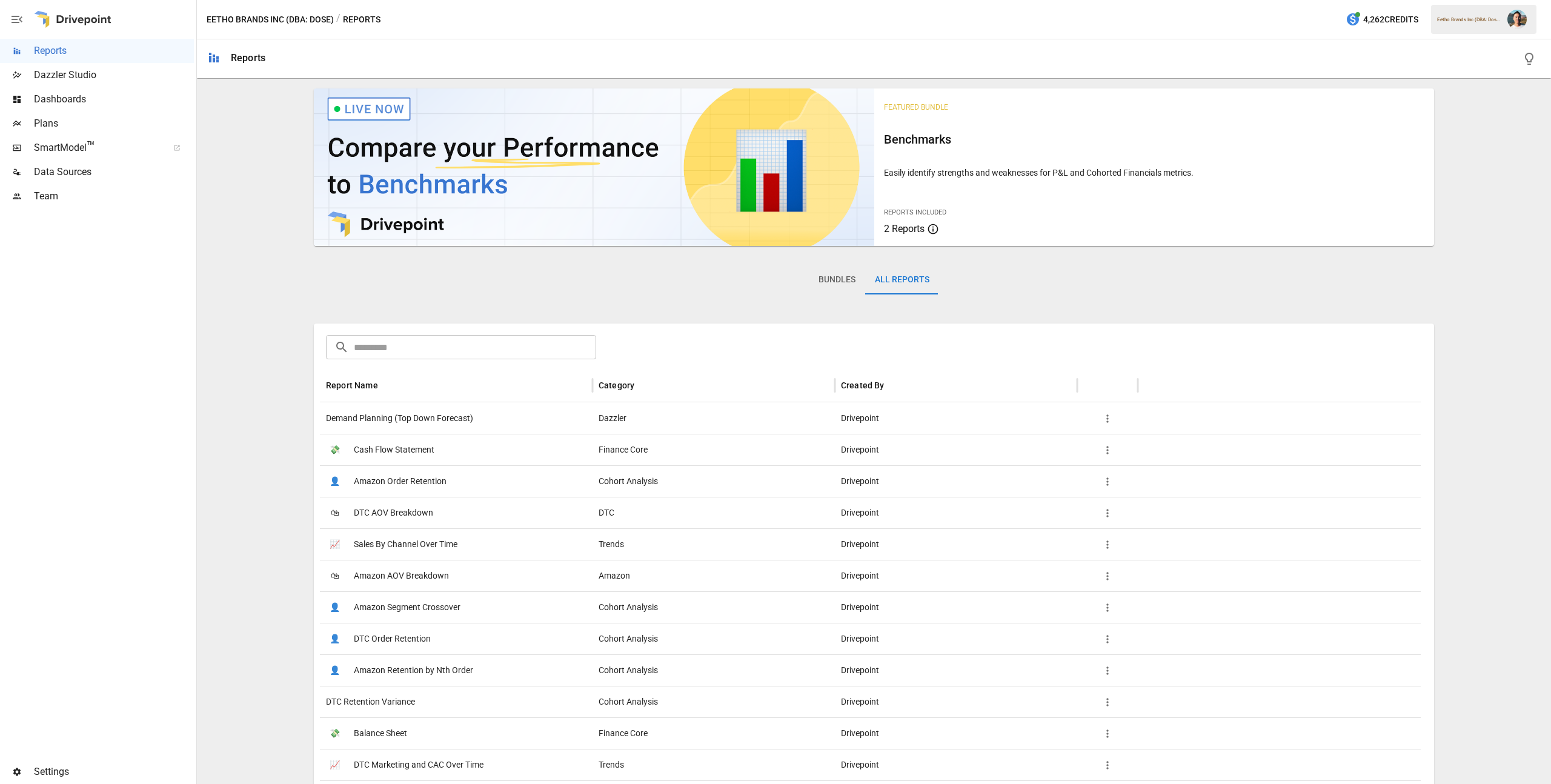
click at [492, 350] on input "text" at bounding box center [474, 346] width 243 height 24
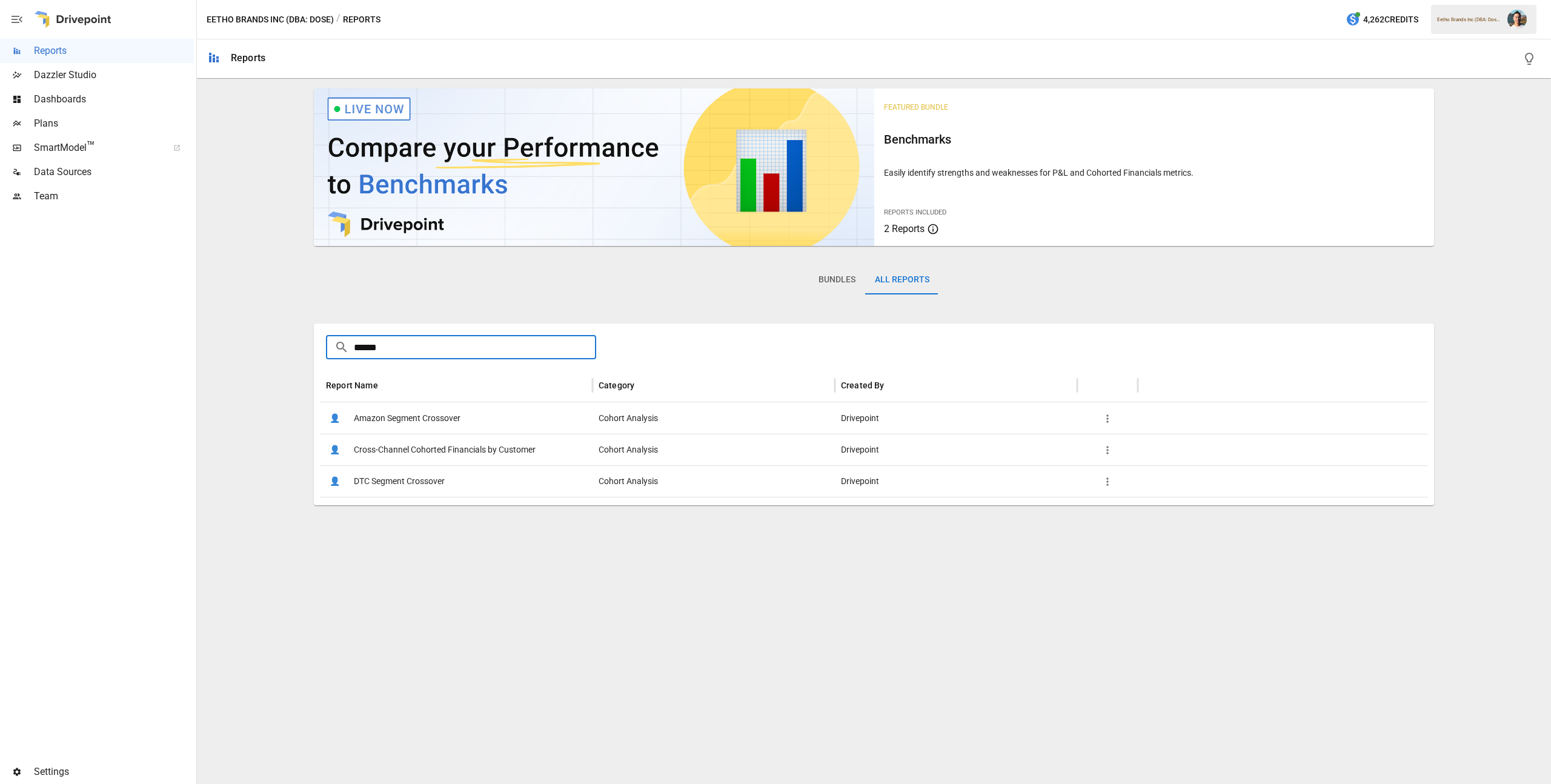
type input "*****"
click at [437, 452] on span "Cross-Channel Cohorted Financials by Customer" at bounding box center [445, 449] width 182 height 31
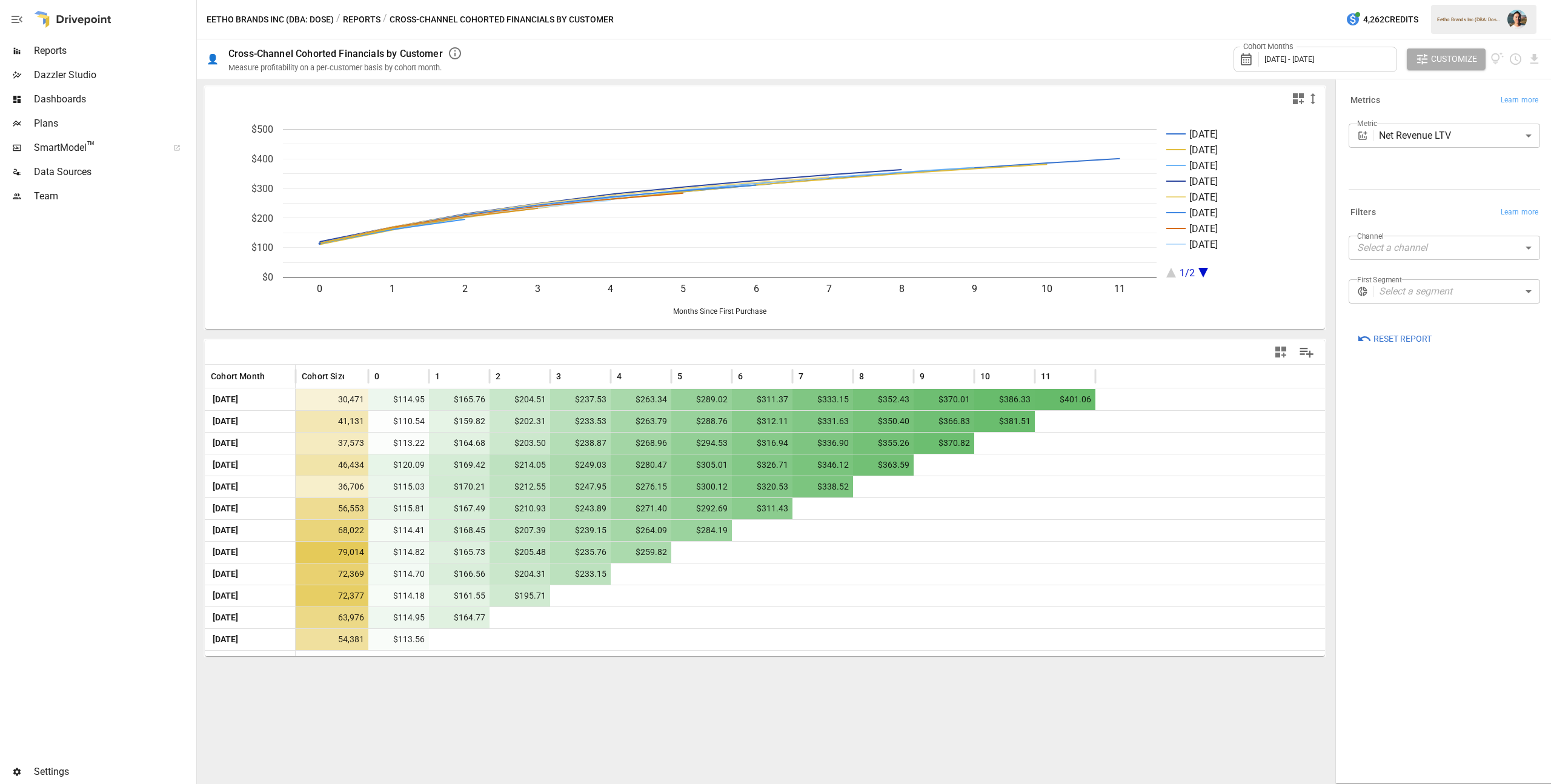
click at [1314, 59] on span "October 2024 - September 2025" at bounding box center [1290, 58] width 50 height 9
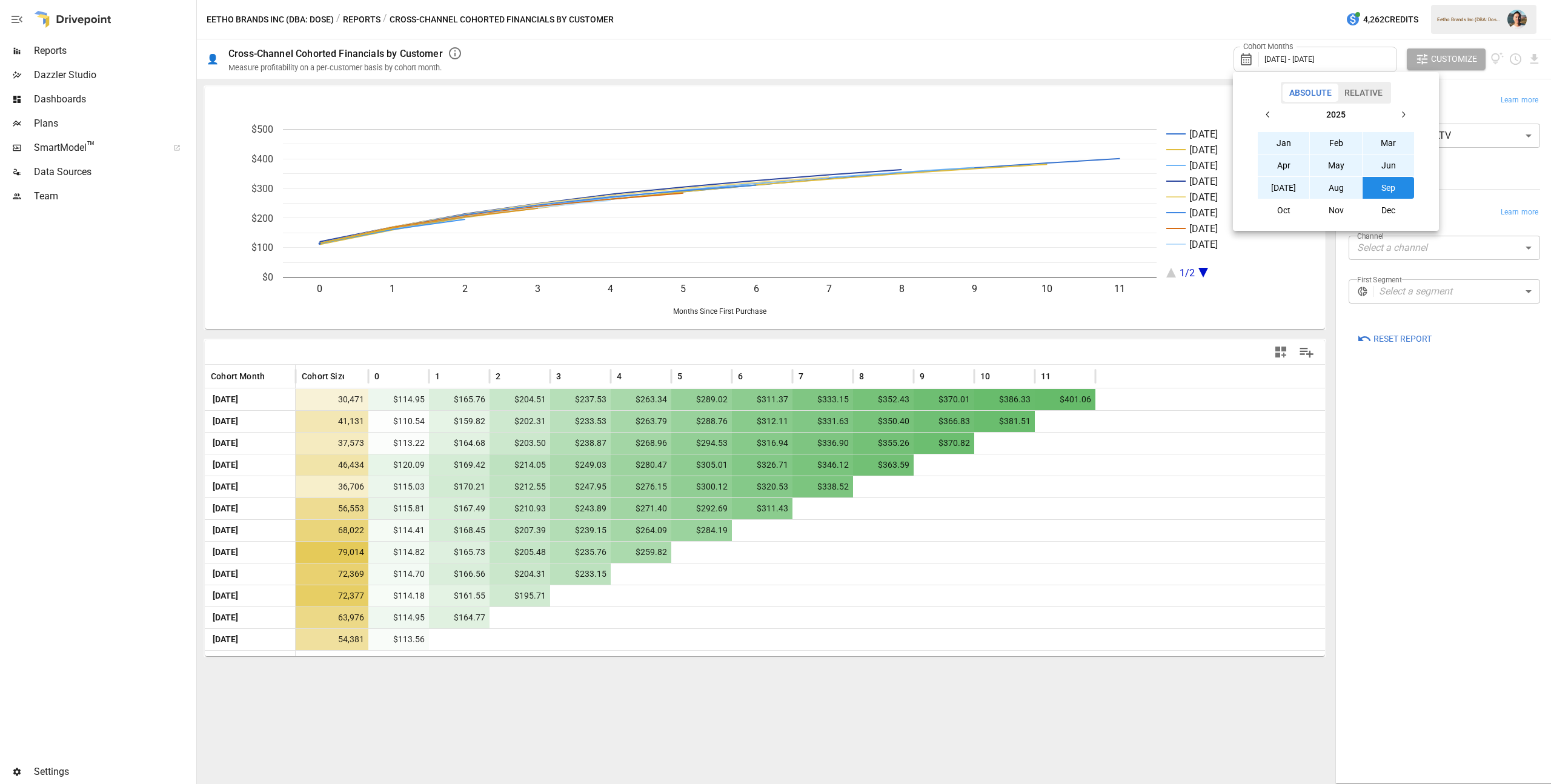
click at [1392, 182] on button "Sep" at bounding box center [1389, 188] width 52 height 22
click at [1267, 104] on button "button" at bounding box center [1268, 115] width 22 height 22
click at [1381, 183] on button "Sep" at bounding box center [1389, 188] width 52 height 22
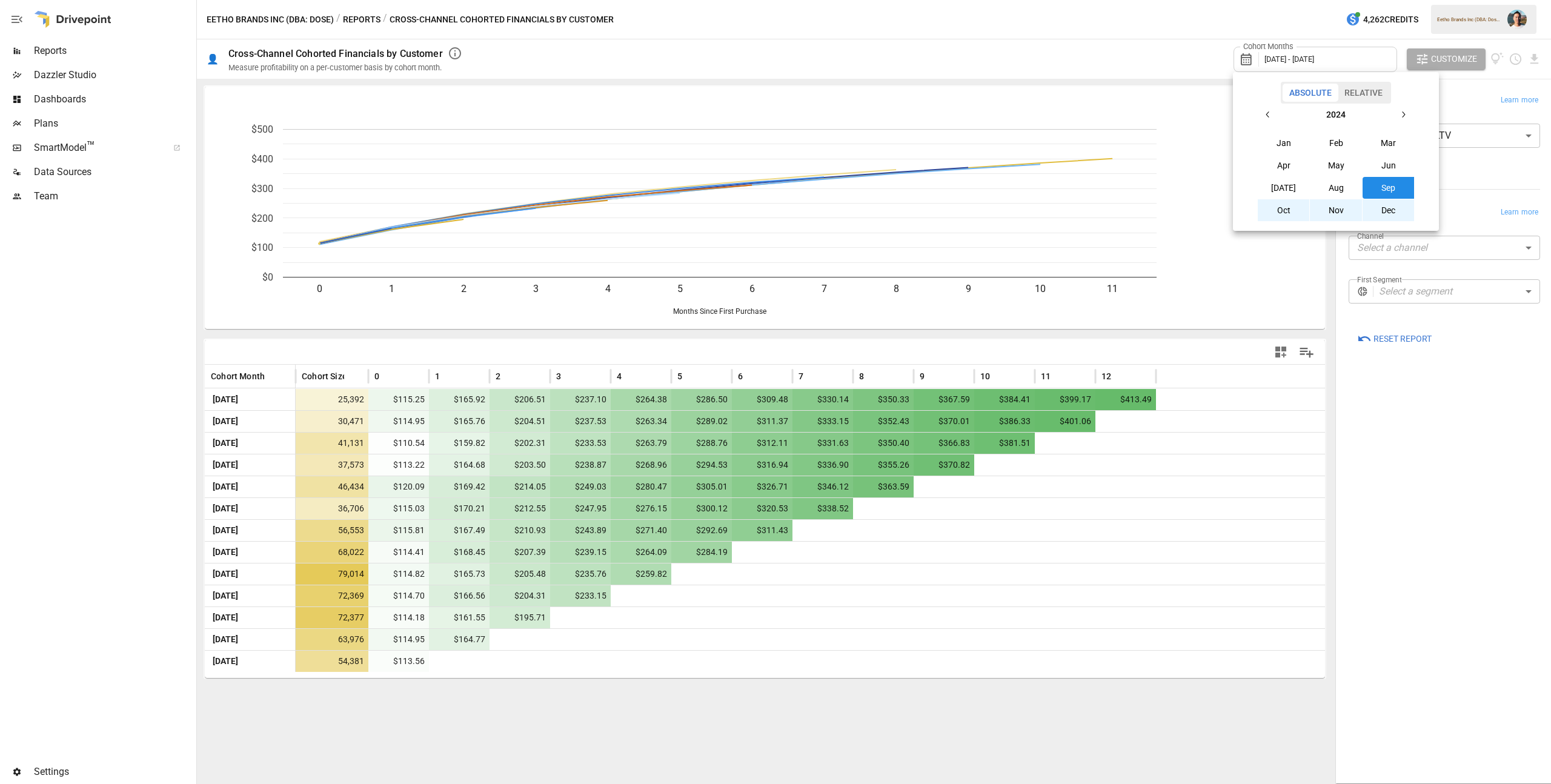
click at [1131, 53] on div at bounding box center [776, 392] width 1551 height 784
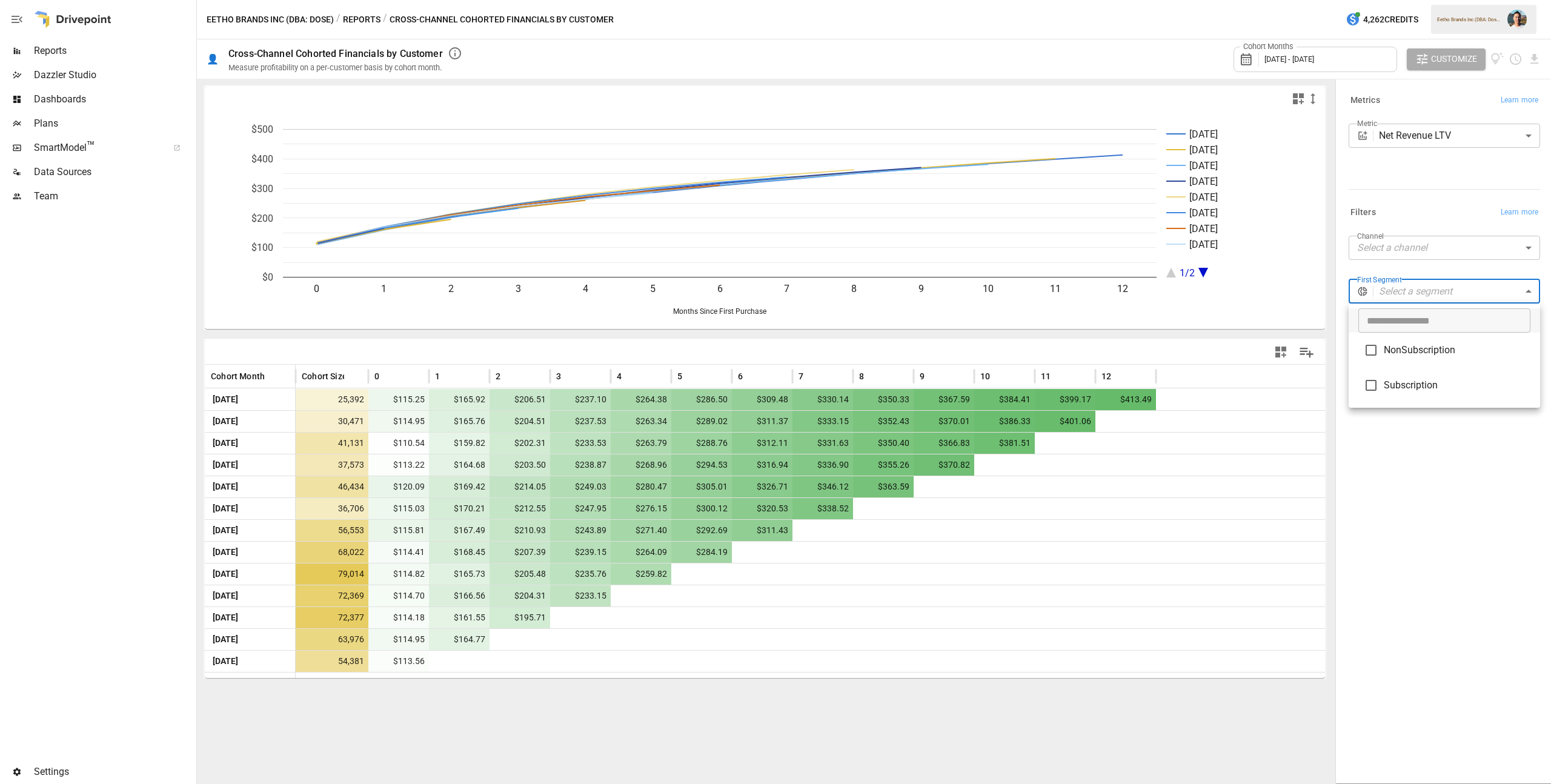
click at [1452, 0] on body "Reports Dazzler Studio Dashboards Plans SmartModel ™ Data Sources Team Settings…" at bounding box center [776, 0] width 1551 height 0
click at [1453, 347] on span "NonSubscription" at bounding box center [1457, 349] width 147 height 15
type input "**********"
click at [1446, 253] on div at bounding box center [776, 392] width 1551 height 784
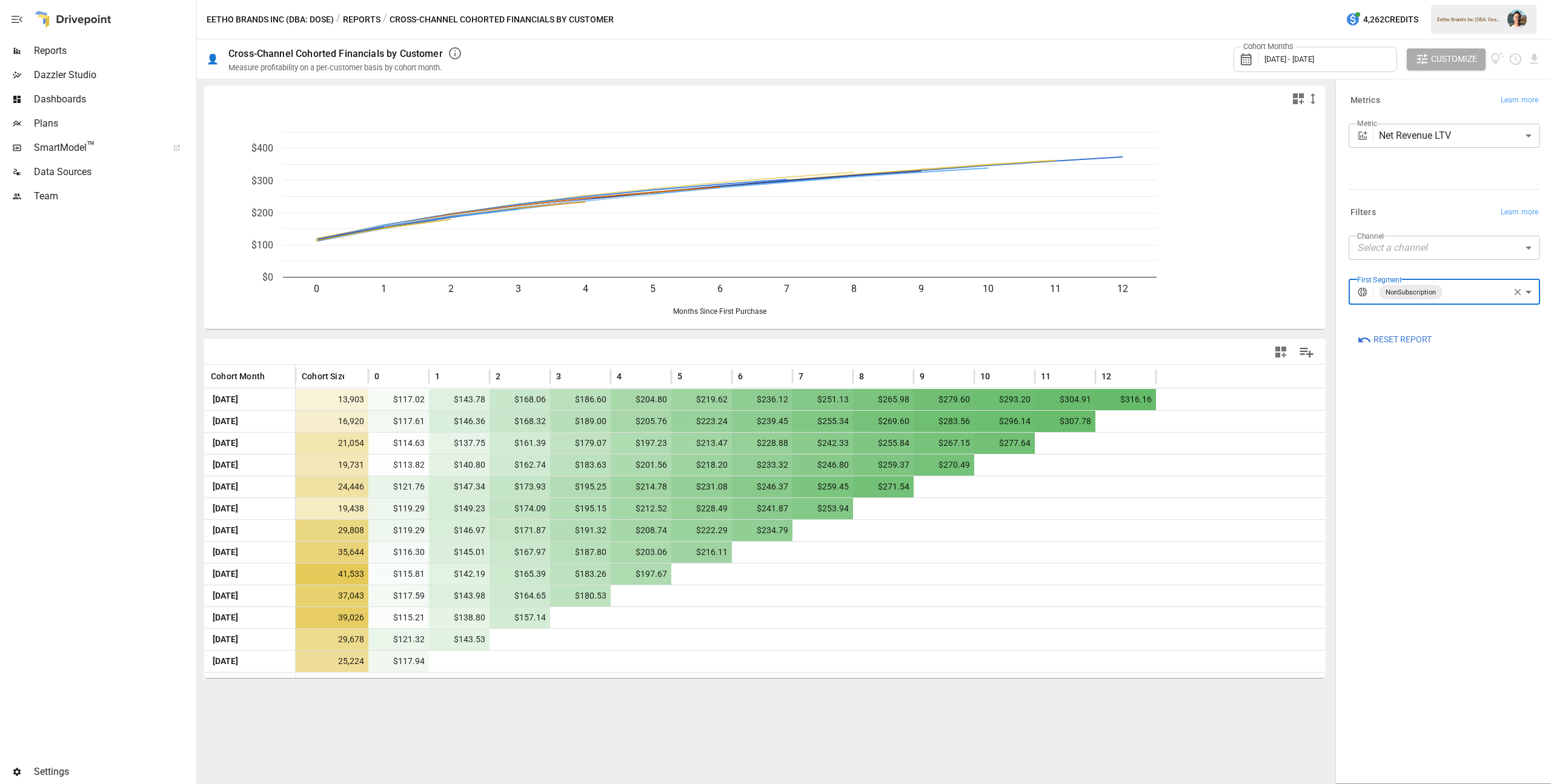
click at [1447, 0] on body "Reports Dazzler Studio Dashboards Plans SmartModel ™ Data Sources Team Settings…" at bounding box center [776, 0] width 1551 height 0
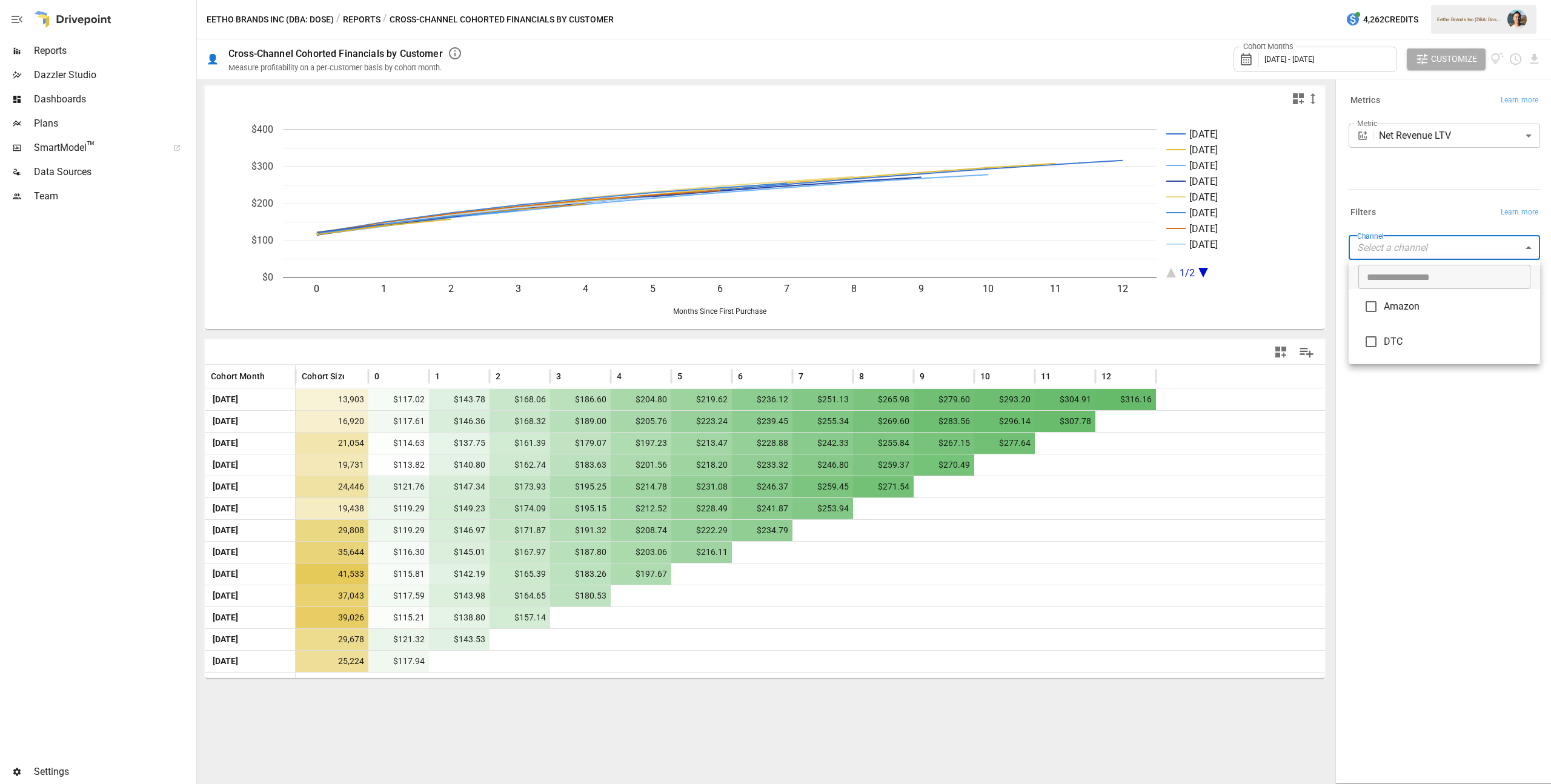
click at [1428, 135] on div at bounding box center [776, 392] width 1551 height 784
click at [1430, 0] on body "Reports Dazzler Studio Dashboards Plans SmartModel ™ Data Sources Team Settings…" at bounding box center [776, 0] width 1551 height 0
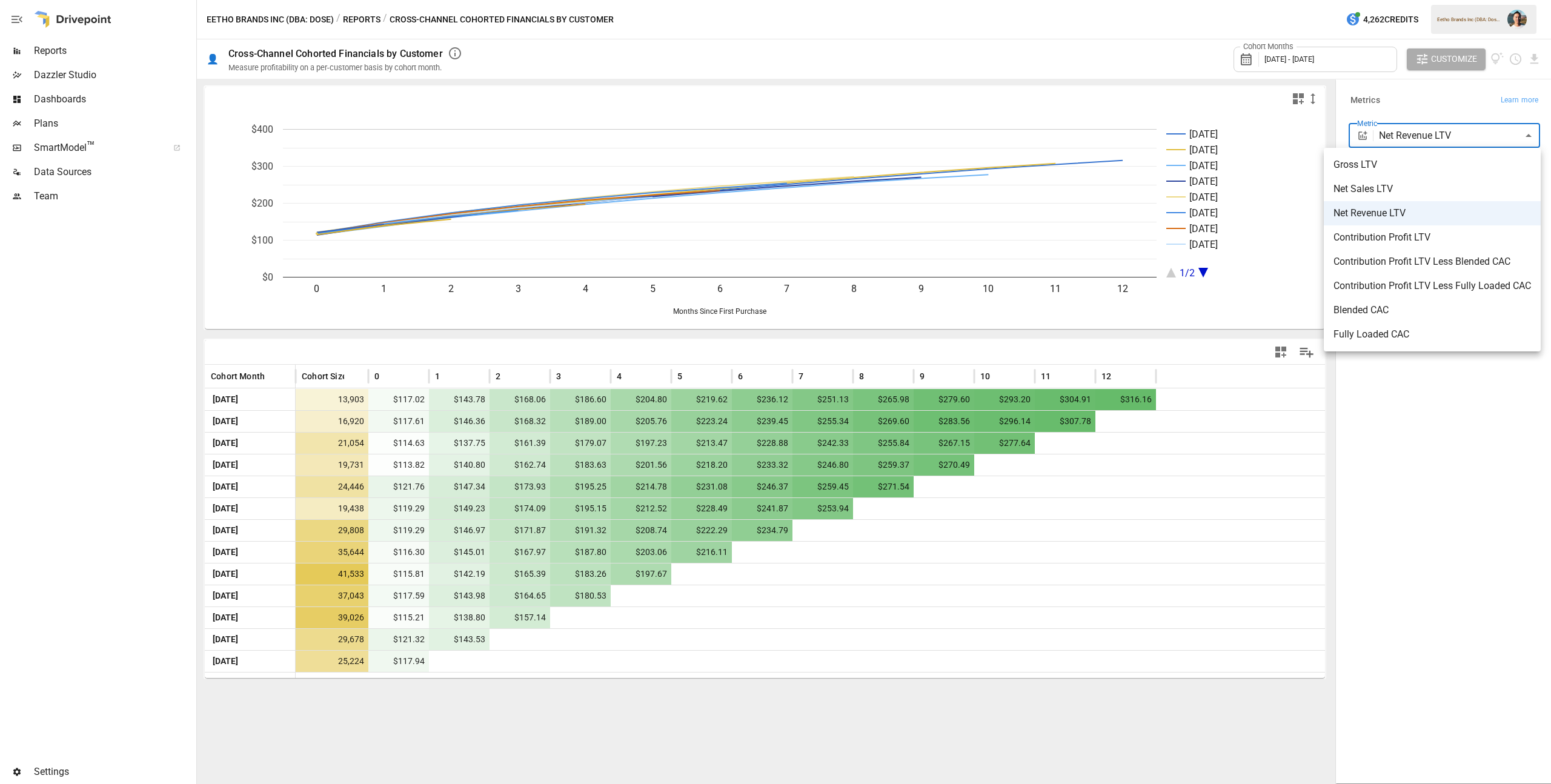
click at [1465, 266] on span "Contribution Profit LTV Less Blended CAC" at bounding box center [1431, 261] width 197 height 15
type input "**********"
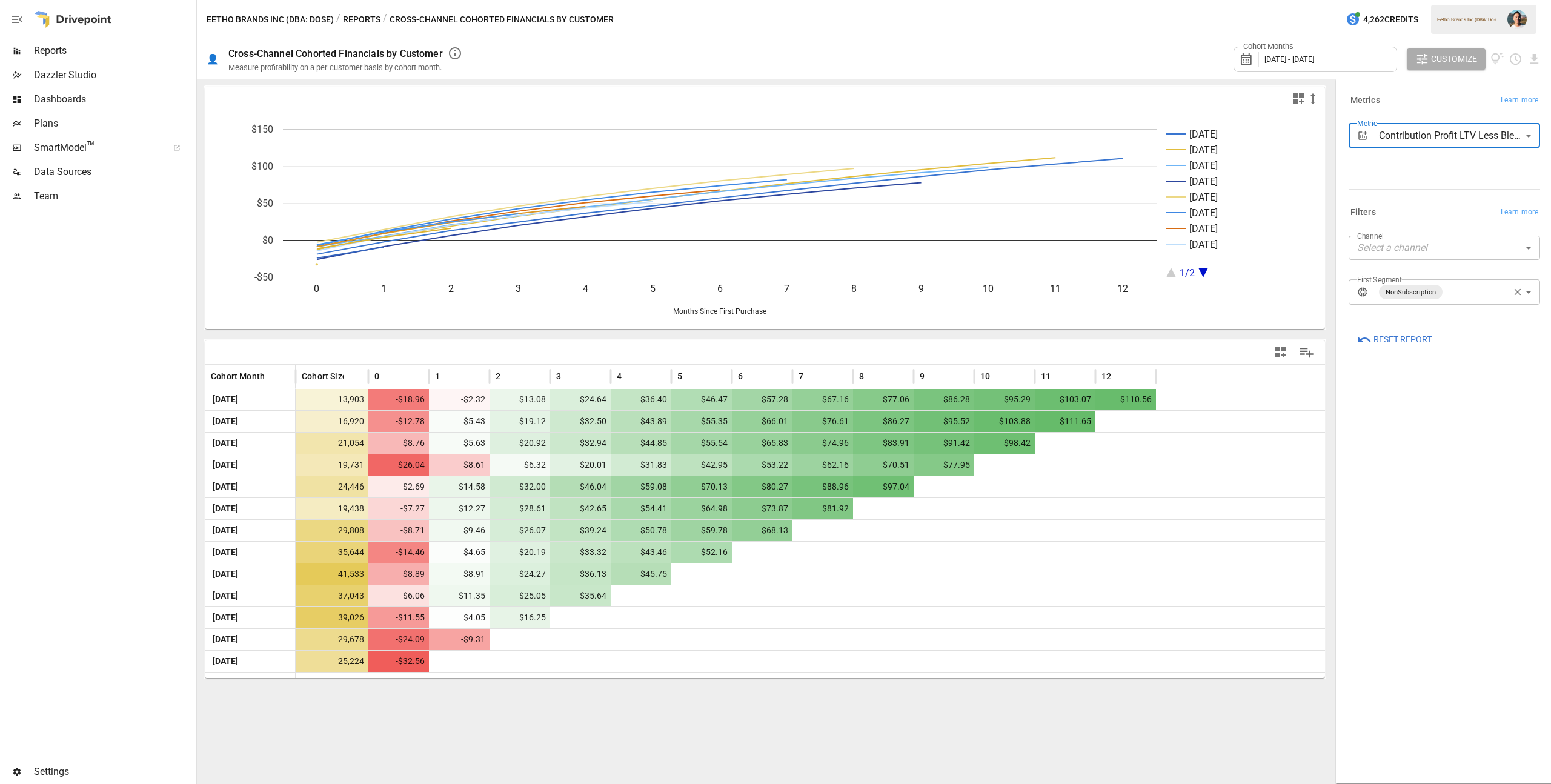
click at [357, 17] on button "Reports" at bounding box center [362, 19] width 38 height 15
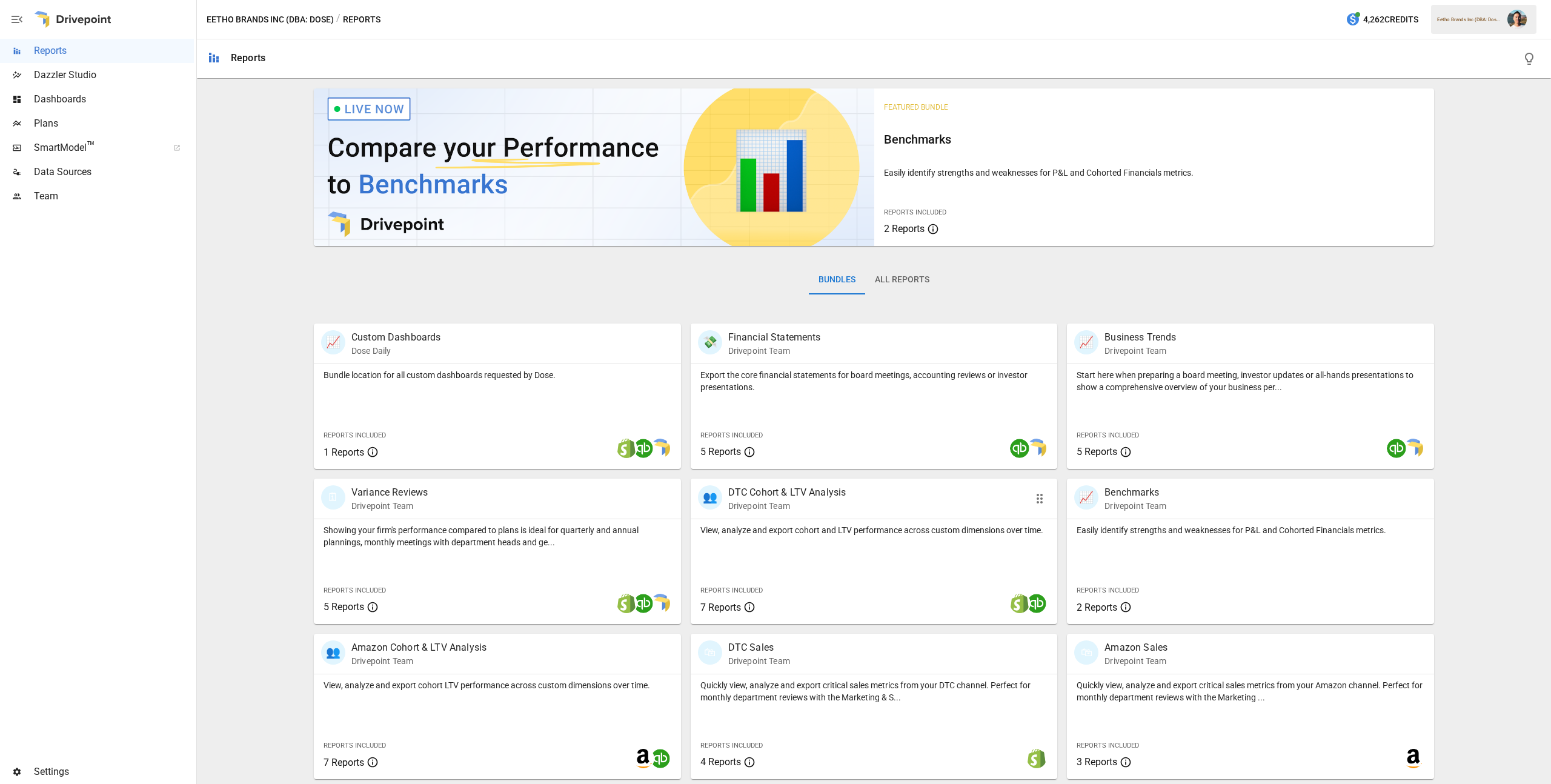
click at [804, 565] on div "View, analyze and export cohort and LTV performance across custom dimensions ov…" at bounding box center [874, 571] width 367 height 105
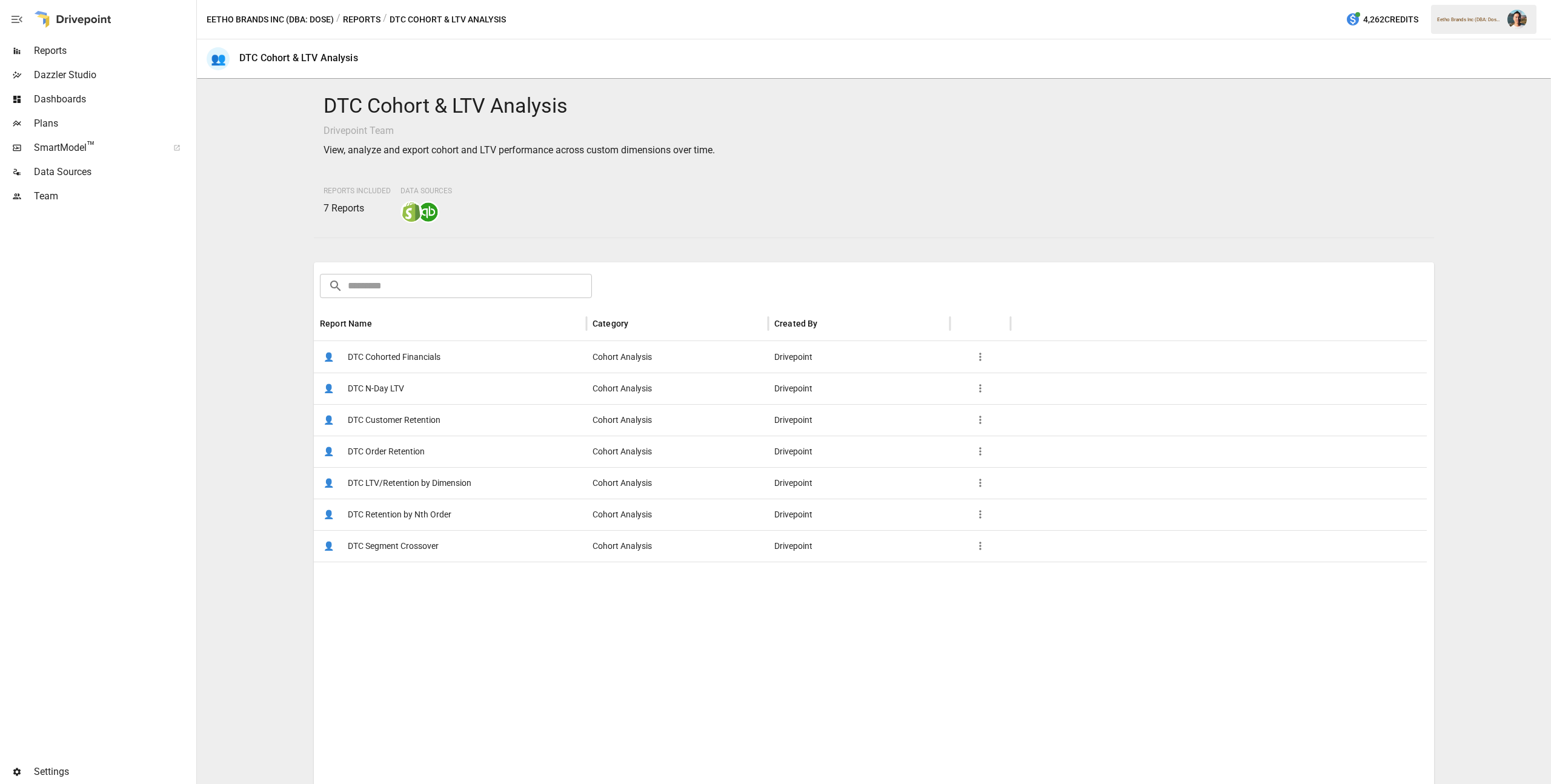
click at [422, 356] on span "DTC Cohorted Financials" at bounding box center [394, 356] width 93 height 31
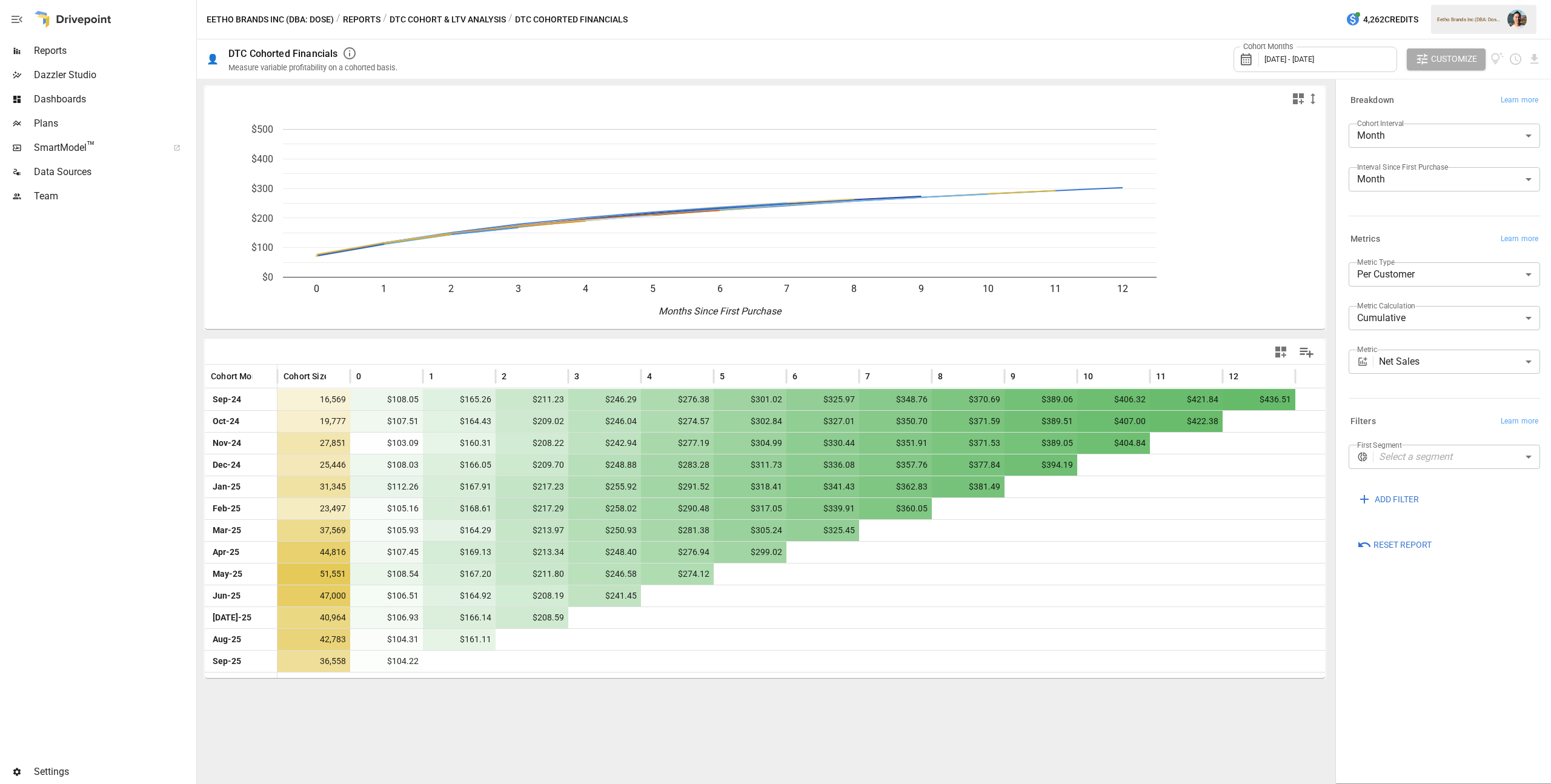
click at [1430, 0] on body "Reports Dazzler Studio Dashboards Plans SmartModel ™ Data Sources Team Settings…" at bounding box center [776, 0] width 1551 height 0
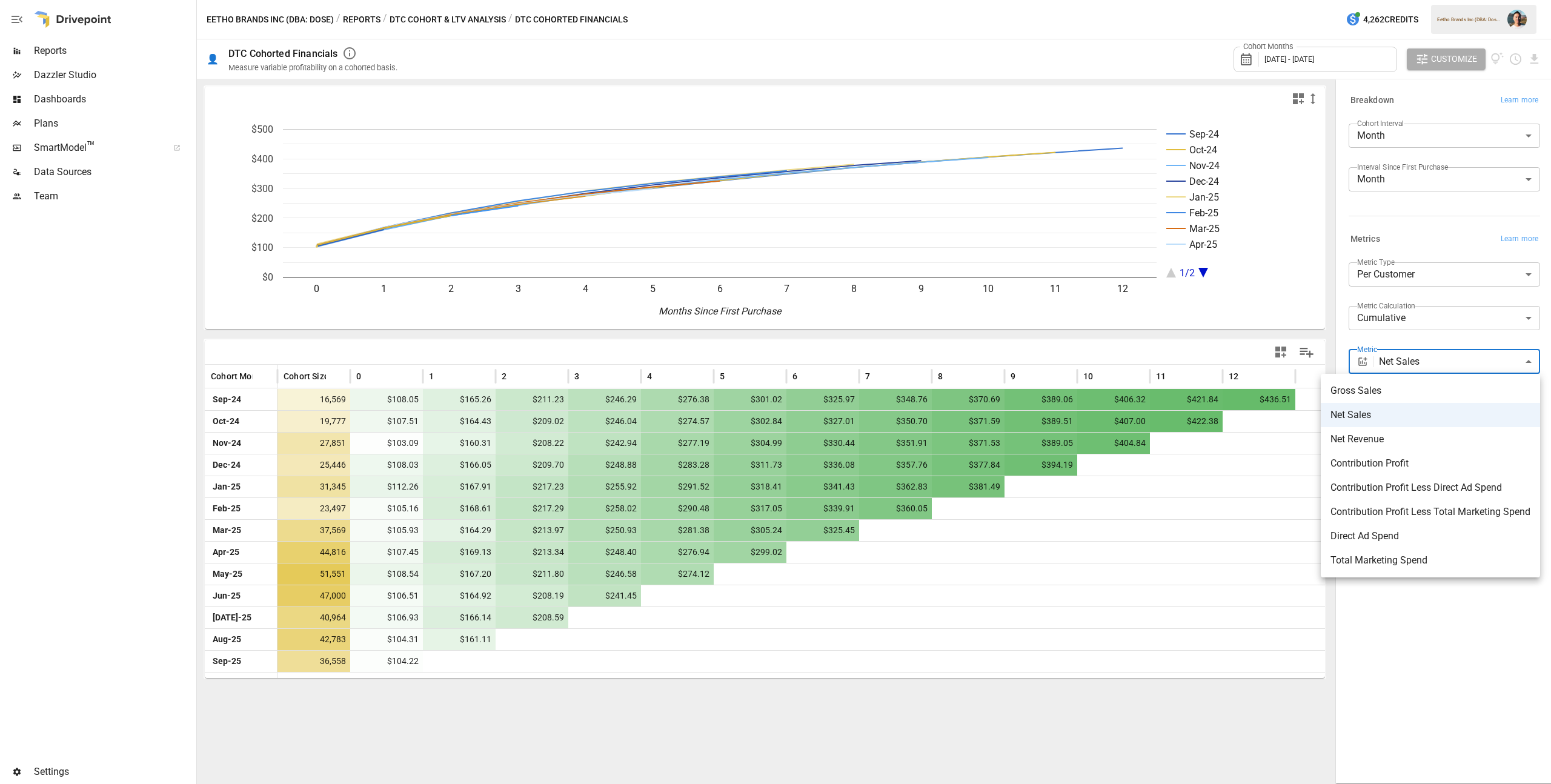
click at [1433, 538] on span "Direct Ad Spend" at bounding box center [1430, 536] width 200 height 15
type input "**********"
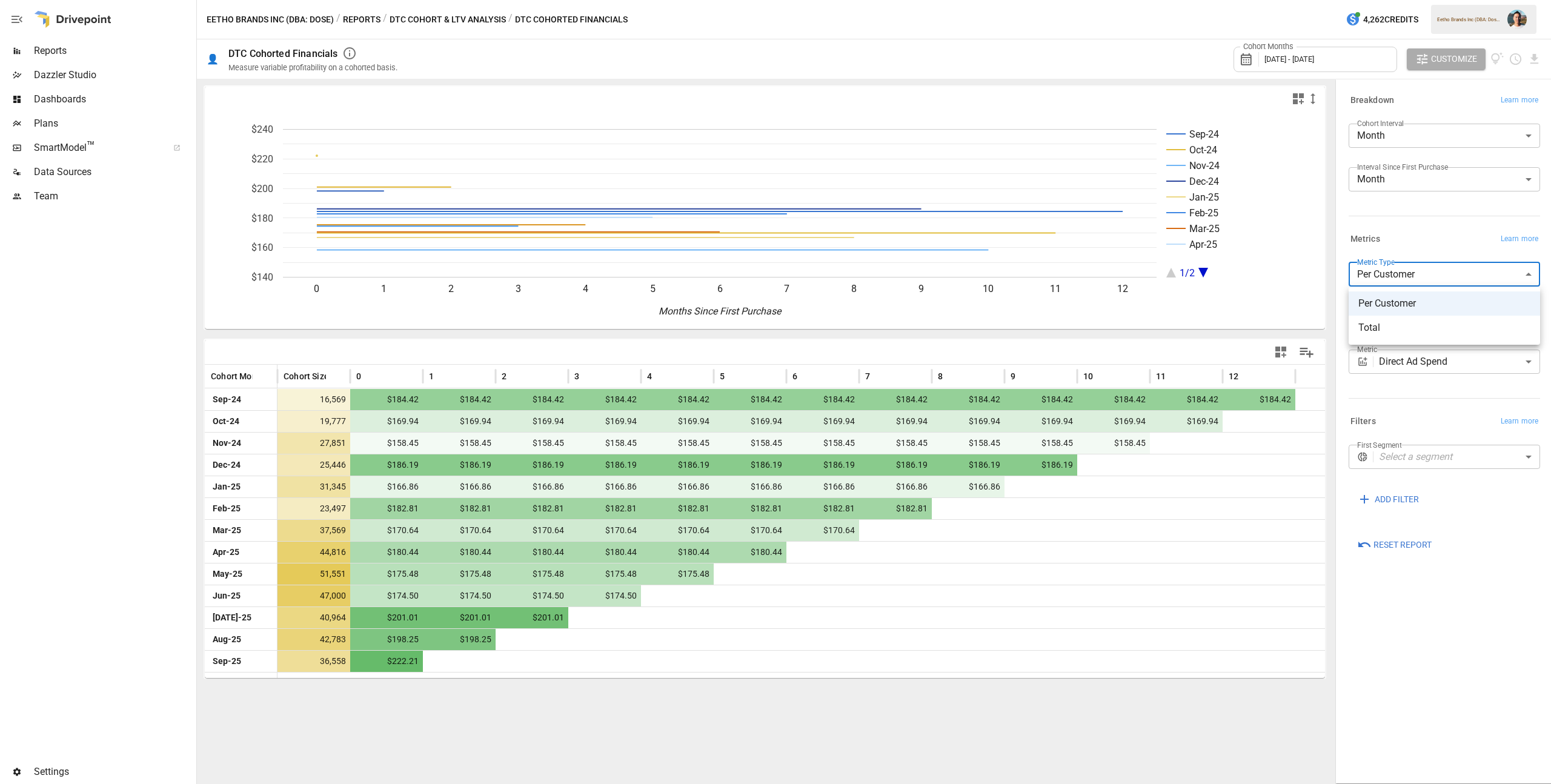
click at [1466, 0] on body "Reports Dazzler Studio Dashboards Plans SmartModel ™ Data Sources Team Settings…" at bounding box center [776, 0] width 1551 height 0
click at [1457, 321] on span "Total" at bounding box center [1445, 328] width 172 height 15
type input "*****"
